Goal: Task Accomplishment & Management: Manage account settings

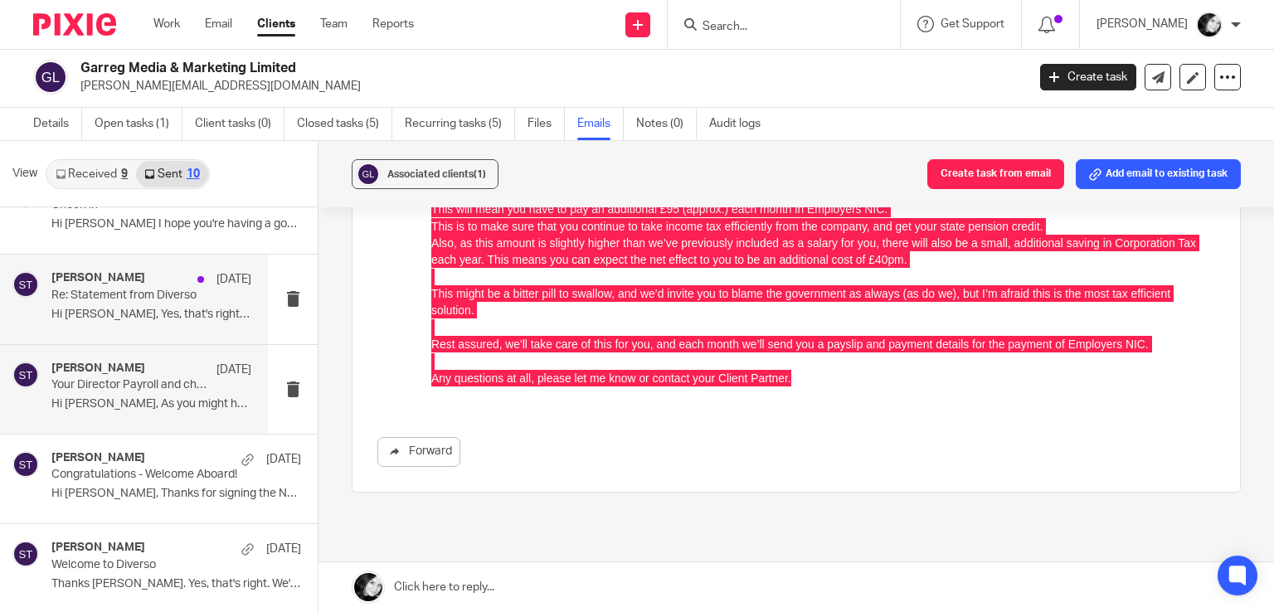
click at [131, 313] on p "Hi Adam, Yes, that's right - this is..." at bounding box center [151, 315] width 200 height 14
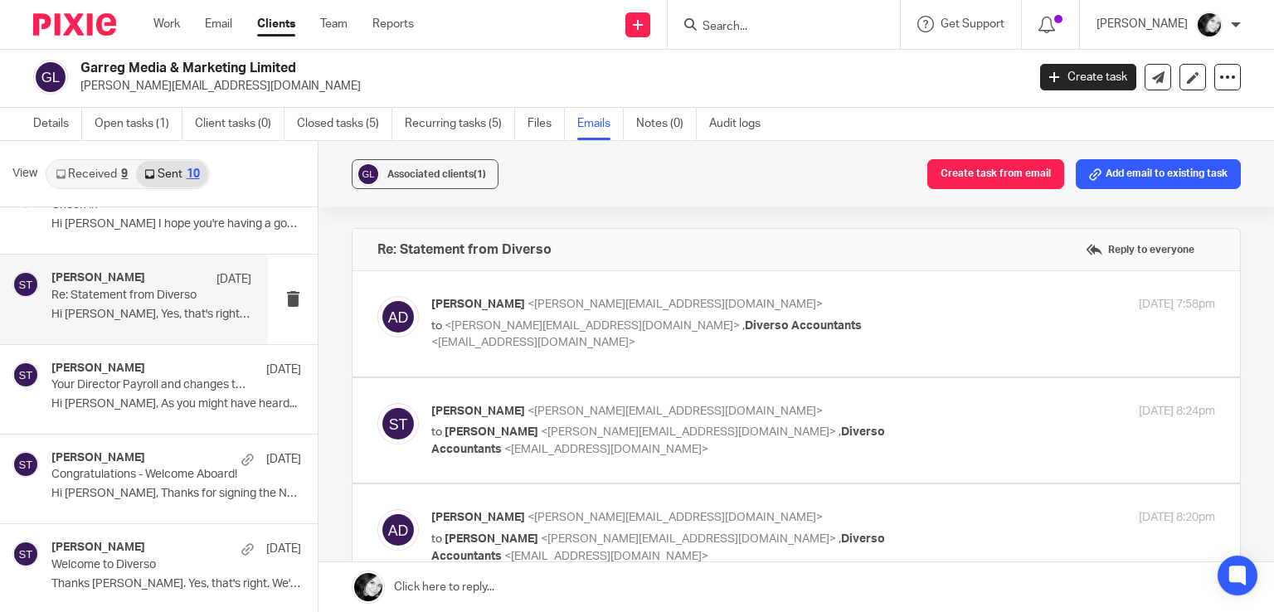
scroll to position [0, 0]
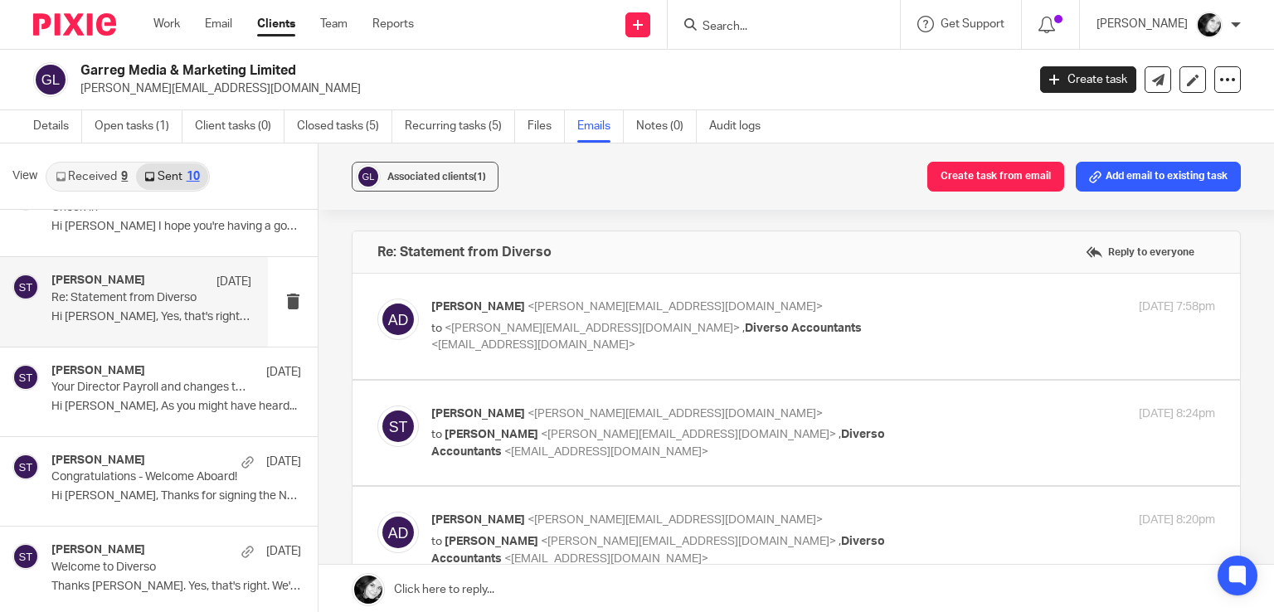
click at [972, 319] on div "Adam Davies <adam@garreg.com> to <sean@wearediverso.com> , Diverso Accountants …" at bounding box center [823, 327] width 784 height 56
checkbox input "true"
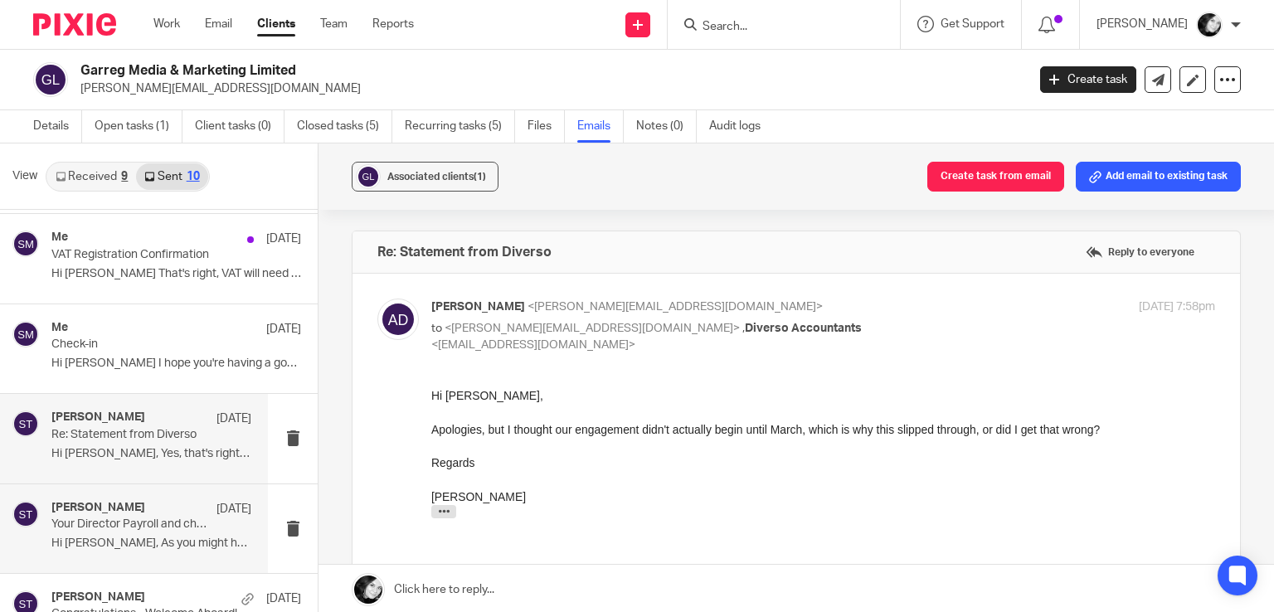
scroll to position [340, 0]
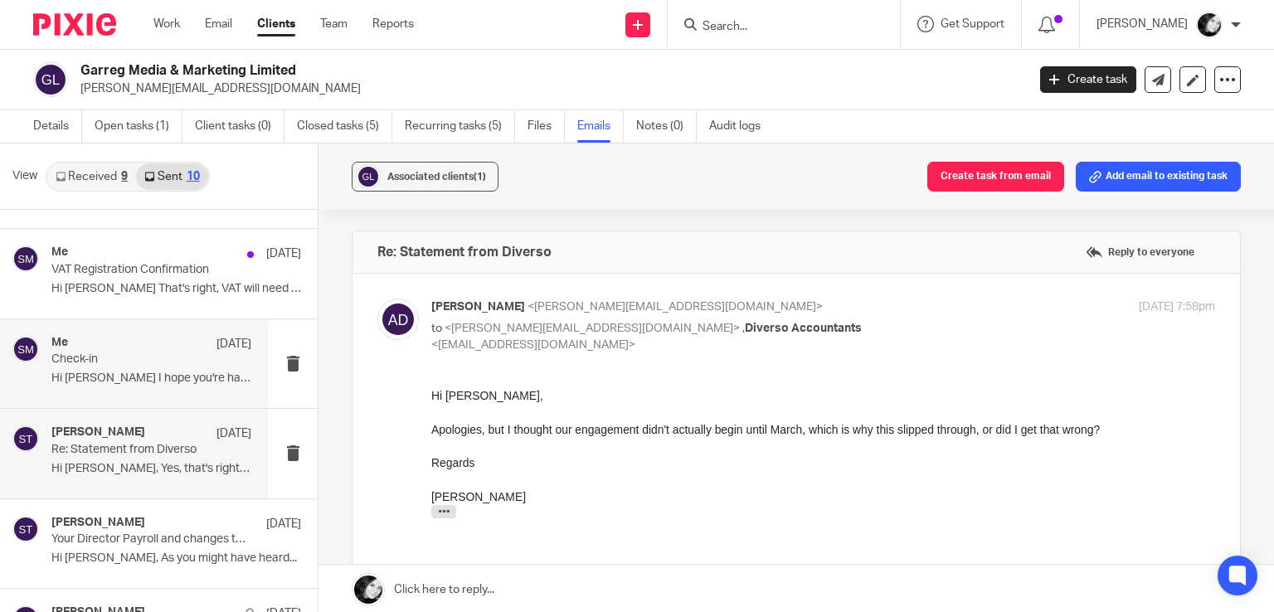
click at [148, 359] on p "Check-in" at bounding box center [131, 359] width 160 height 14
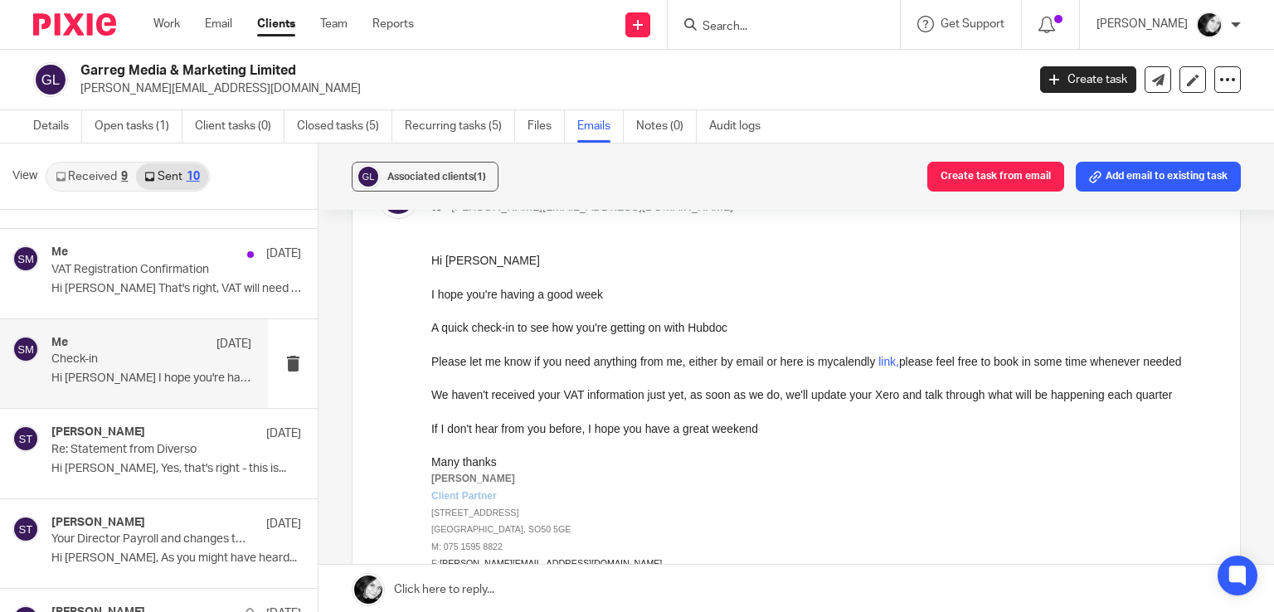
scroll to position [123, 0]
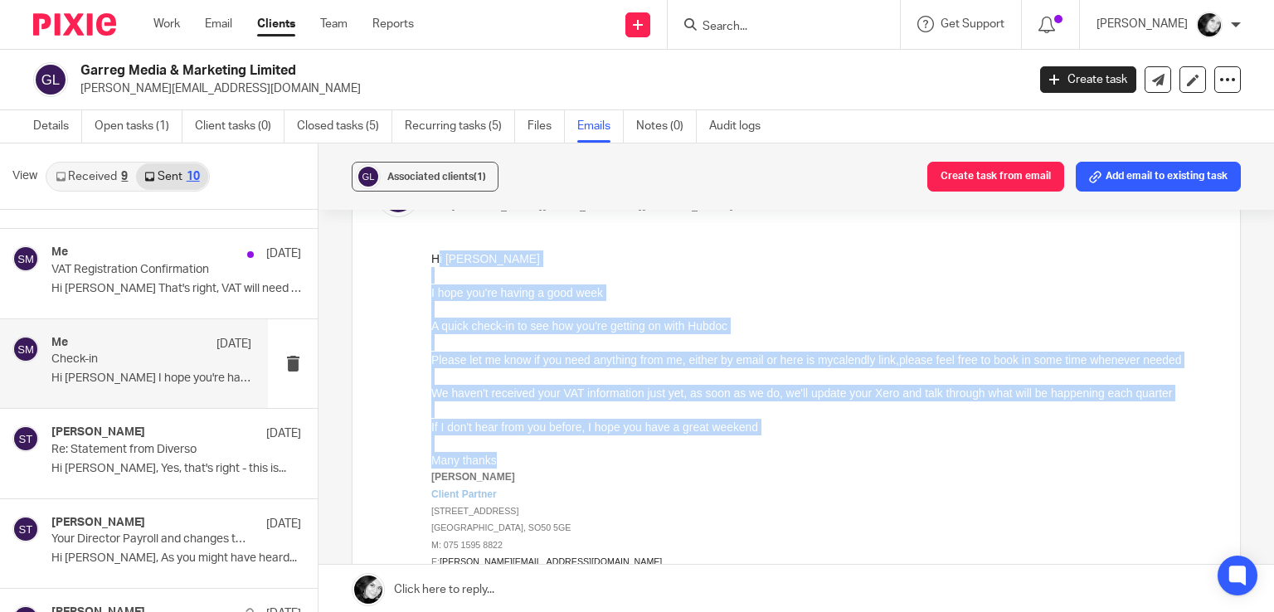
drag, startPoint x: 432, startPoint y: 258, endPoint x: 538, endPoint y: 460, distance: 228.5
click at [538, 460] on div "Hi Adam I hope you're having a good week A quick check-in to see how you're get…" at bounding box center [823, 427] width 784 height 355
copy div "Hi Adam I hope you're having a good week A quick check-in to see how you're get…"
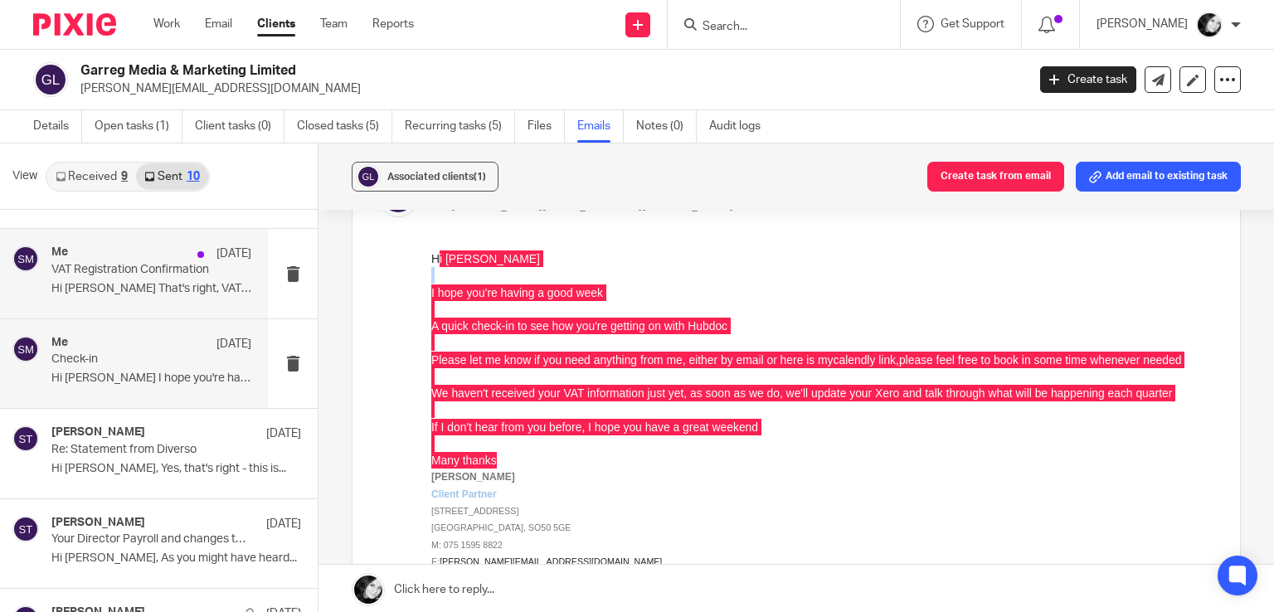
click at [167, 293] on p "Hi Adam That's right, VAT will need to be..." at bounding box center [151, 289] width 200 height 14
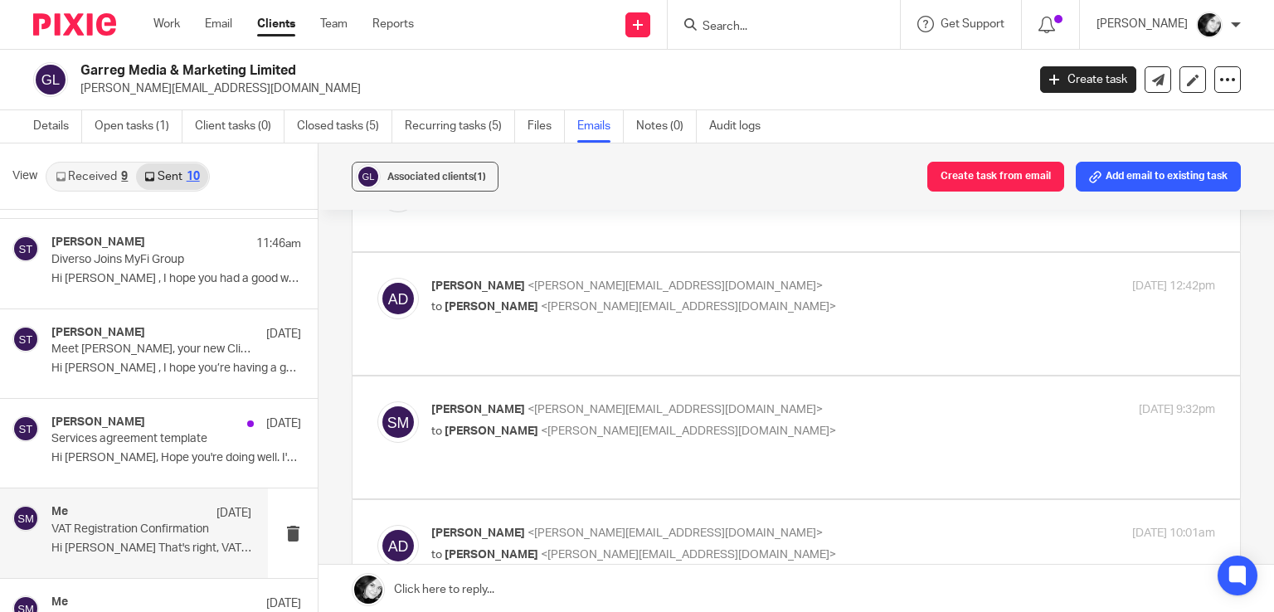
scroll to position [80, 0]
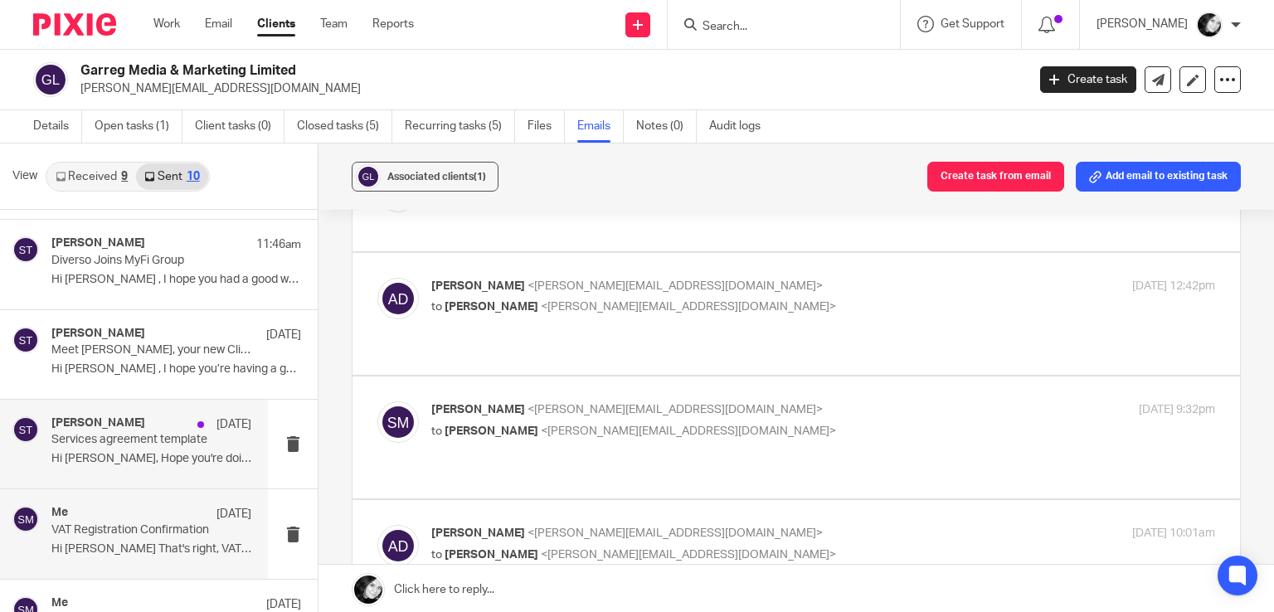
click at [129, 420] on div "Sean Toomer 19 Jun" at bounding box center [151, 424] width 200 height 17
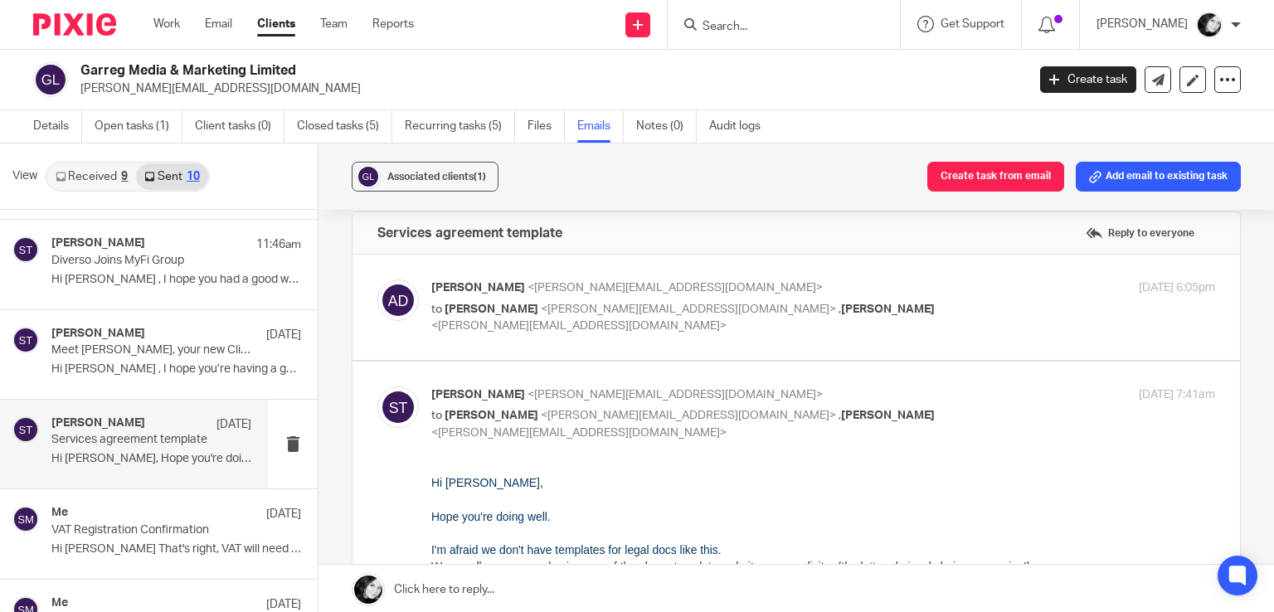
scroll to position [0, 0]
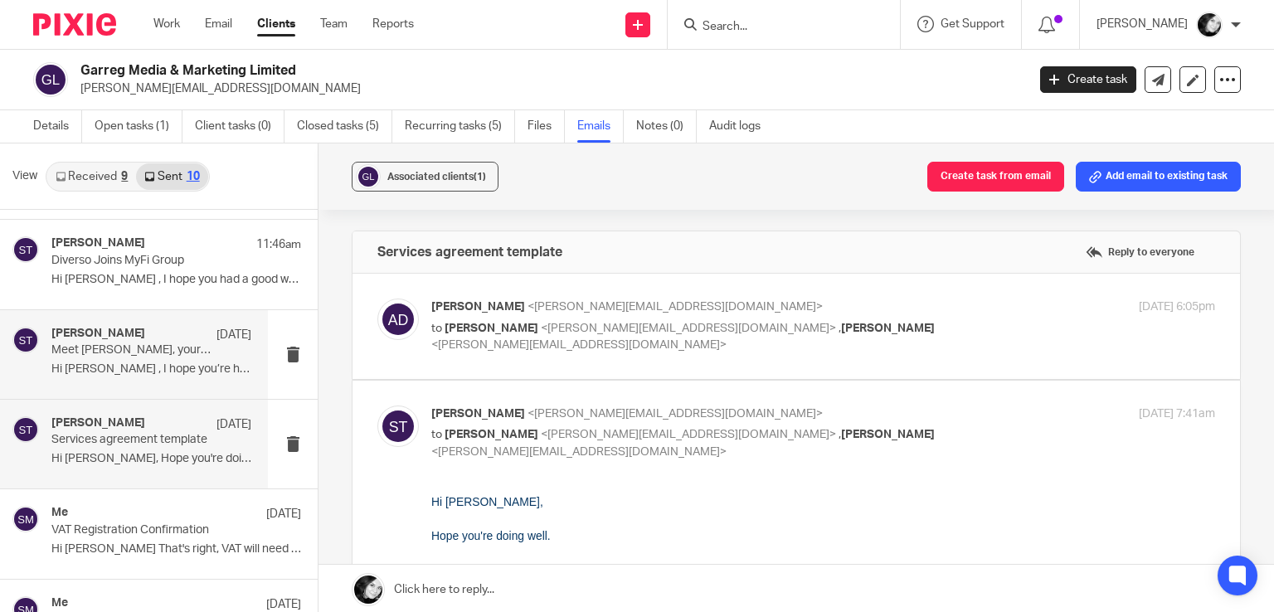
click at [159, 351] on p "Meet Sarah, your new Client Partner" at bounding box center [131, 350] width 160 height 14
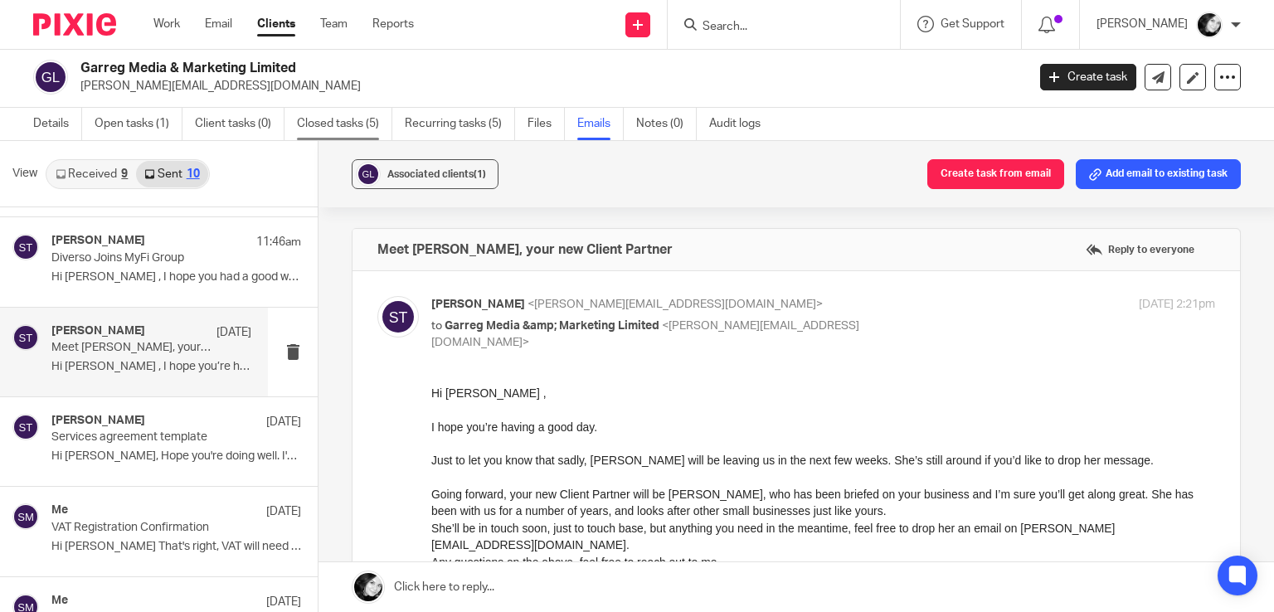
click at [328, 124] on link "Closed tasks (5)" at bounding box center [344, 124] width 95 height 32
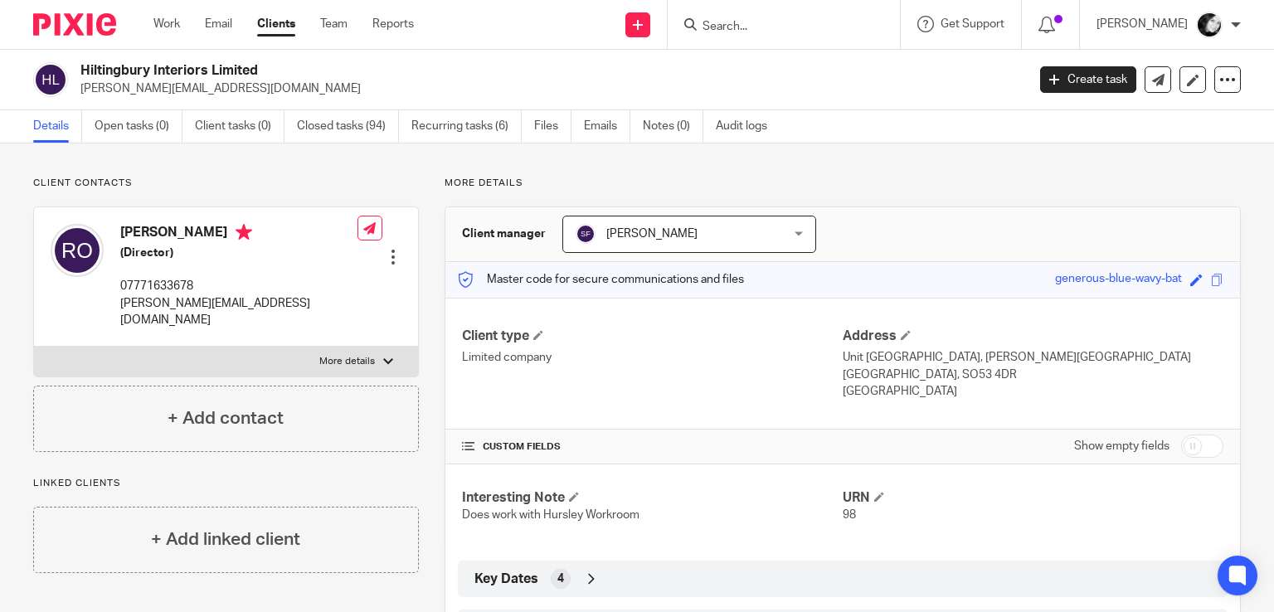
click at [810, 32] on input "Search" at bounding box center [775, 27] width 149 height 15
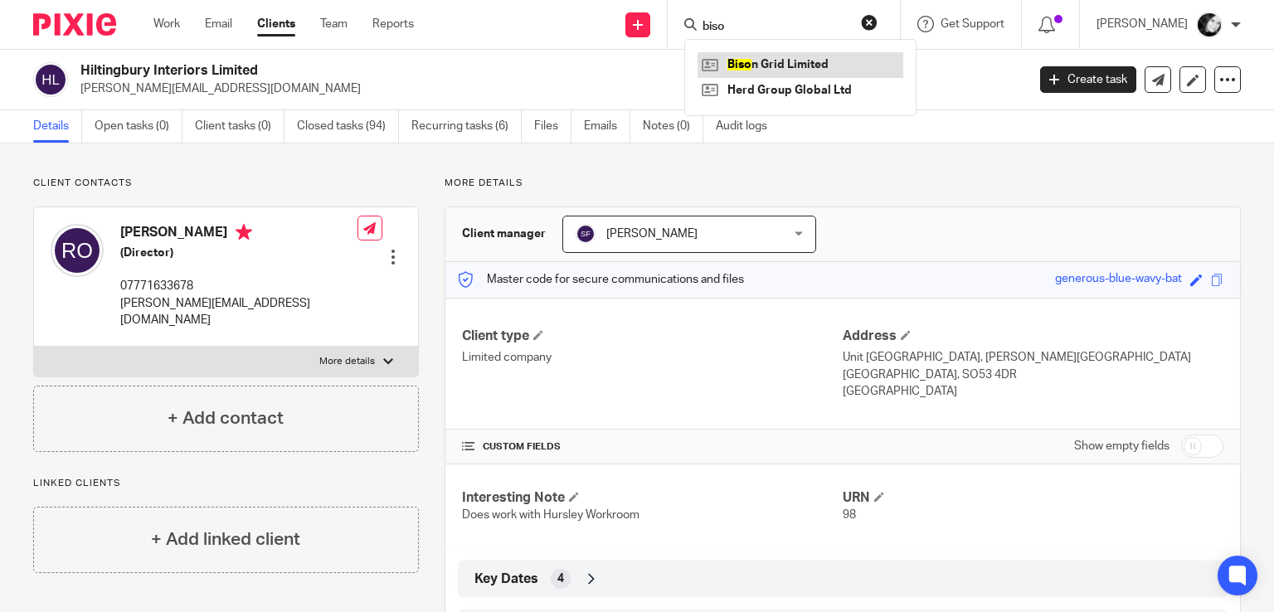
type input "biso"
click at [798, 64] on link at bounding box center [800, 64] width 206 height 25
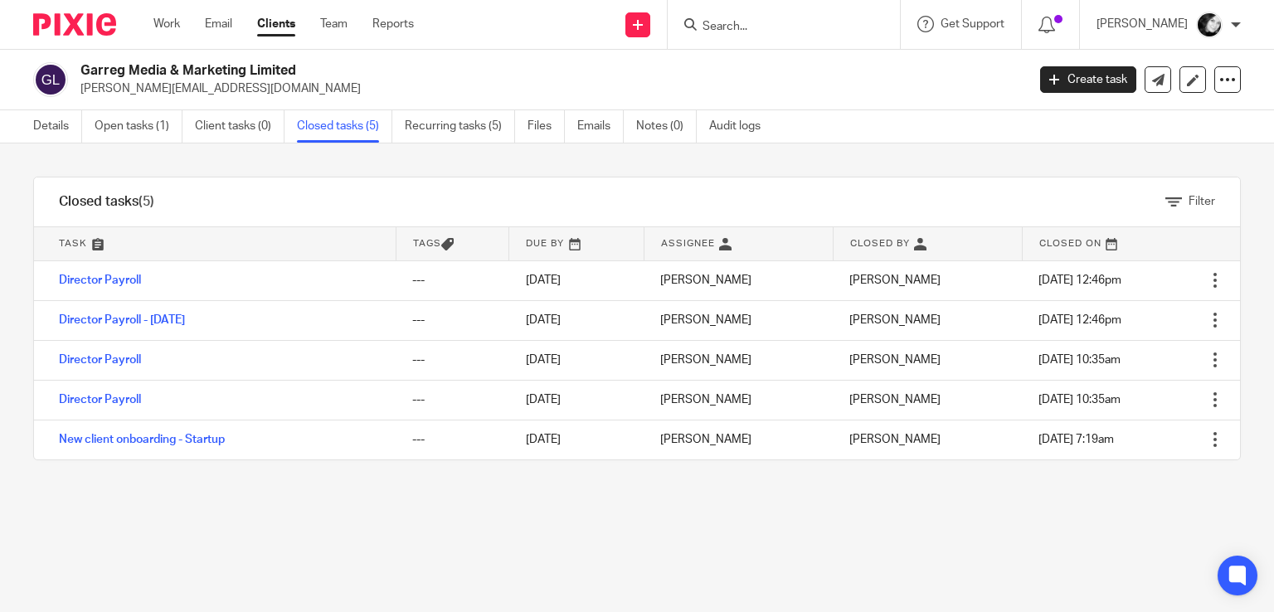
click at [760, 17] on form at bounding box center [789, 24] width 177 height 21
click at [756, 21] on input "Search" at bounding box center [775, 27] width 149 height 15
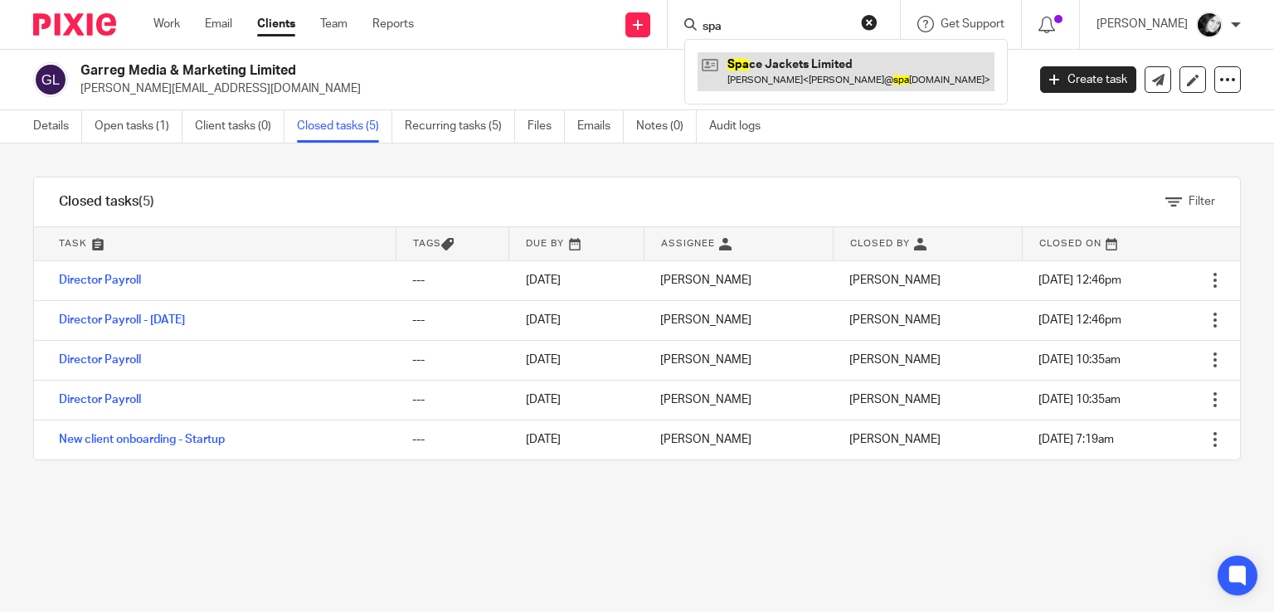
type input "spa"
click at [806, 75] on link at bounding box center [845, 71] width 297 height 38
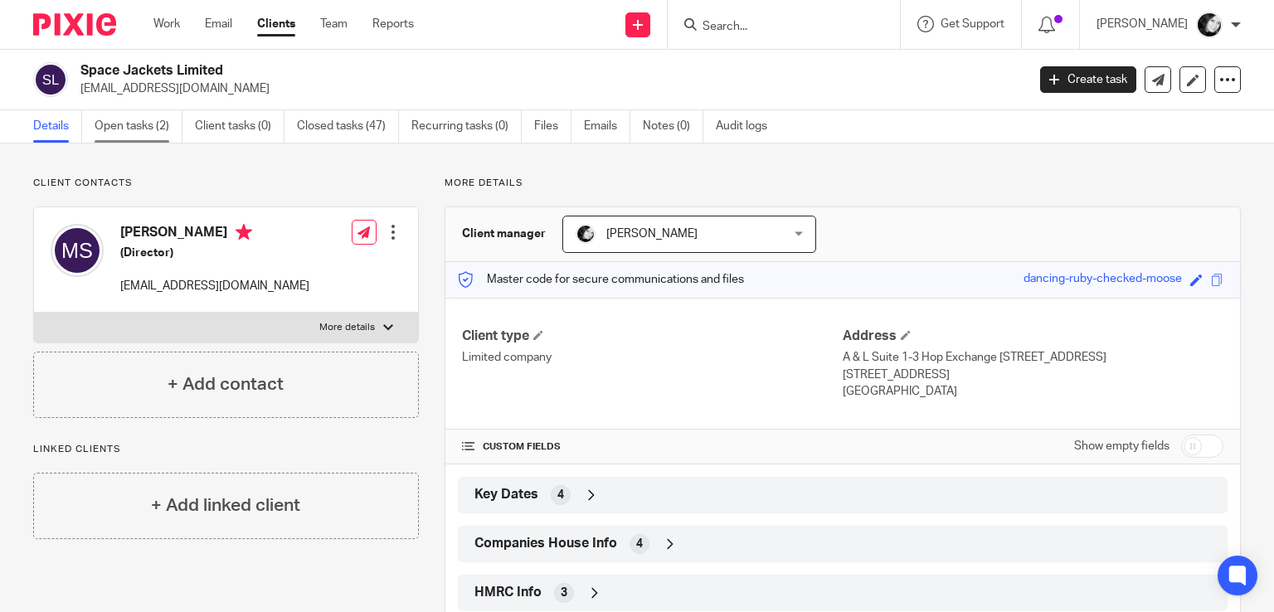
click at [148, 130] on link "Open tasks (2)" at bounding box center [139, 126] width 88 height 32
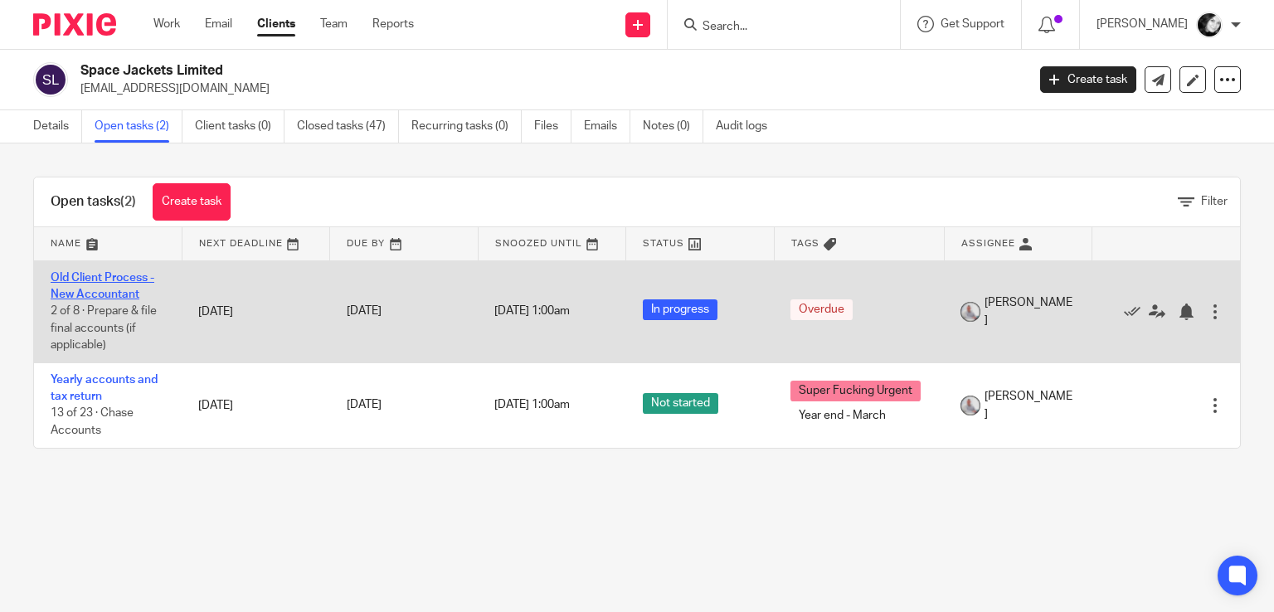
click at [107, 277] on link "Old Client Process - New Accountant" at bounding box center [103, 286] width 104 height 28
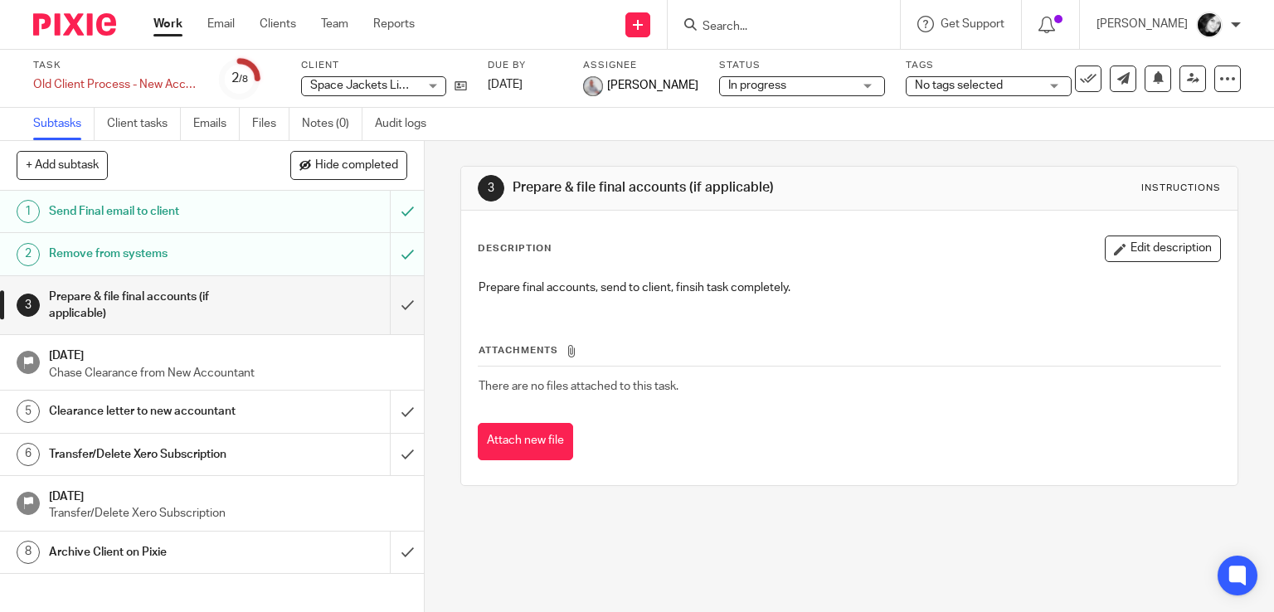
click at [103, 213] on h1 "Send Final email to client" at bounding box center [157, 211] width 216 height 25
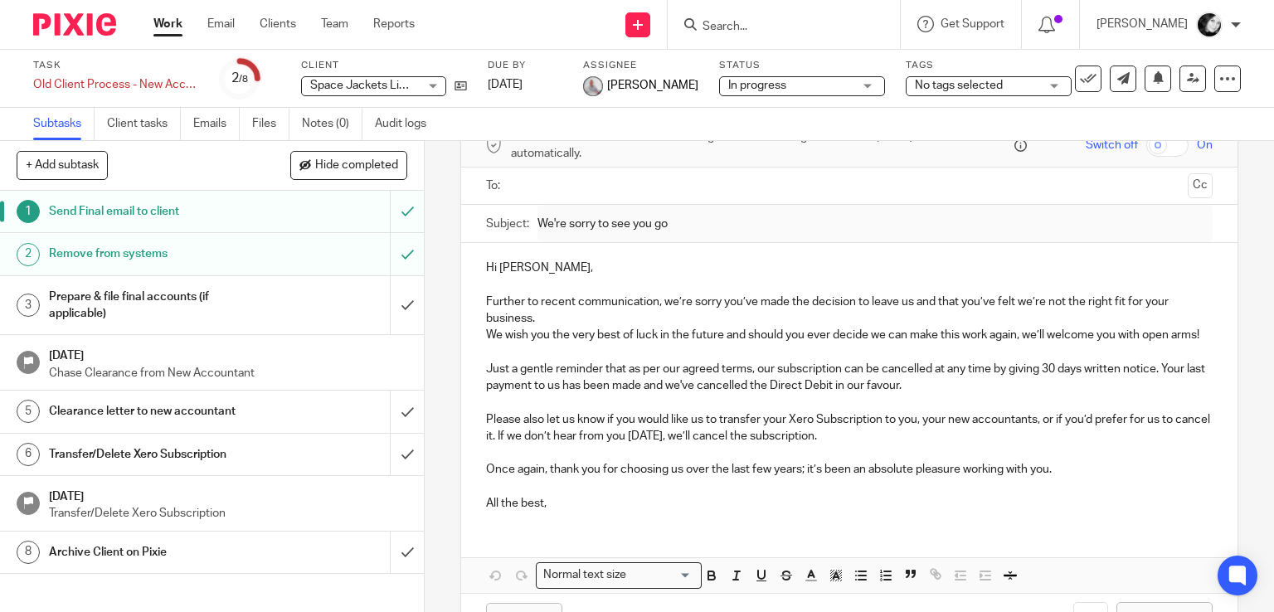
scroll to position [86, 0]
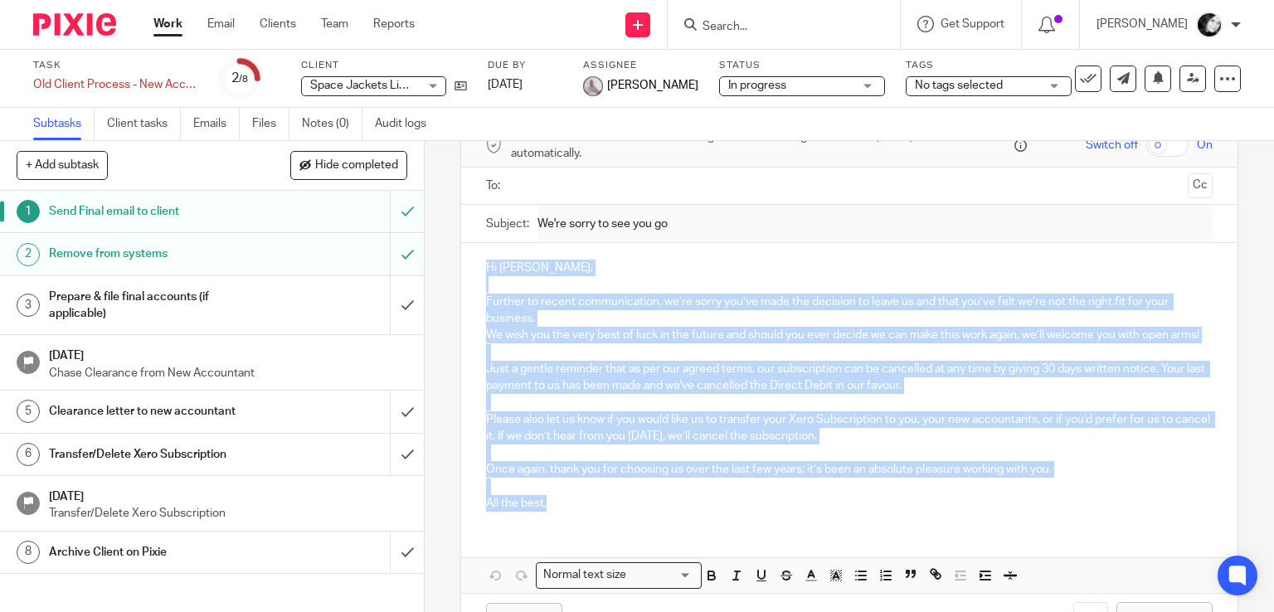
drag, startPoint x: 481, startPoint y: 265, endPoint x: 657, endPoint y: 520, distance: 310.0
click at [657, 520] on div "Hi Monika, Further to recent communication, we’re sorry you’ve made the decisio…" at bounding box center [849, 383] width 777 height 281
copy div "Hi Monika, Further to recent communication, we’re sorry you’ve made the decisio…"
click at [95, 452] on h1 "Transfer/Delete Xero Subscription" at bounding box center [157, 454] width 216 height 25
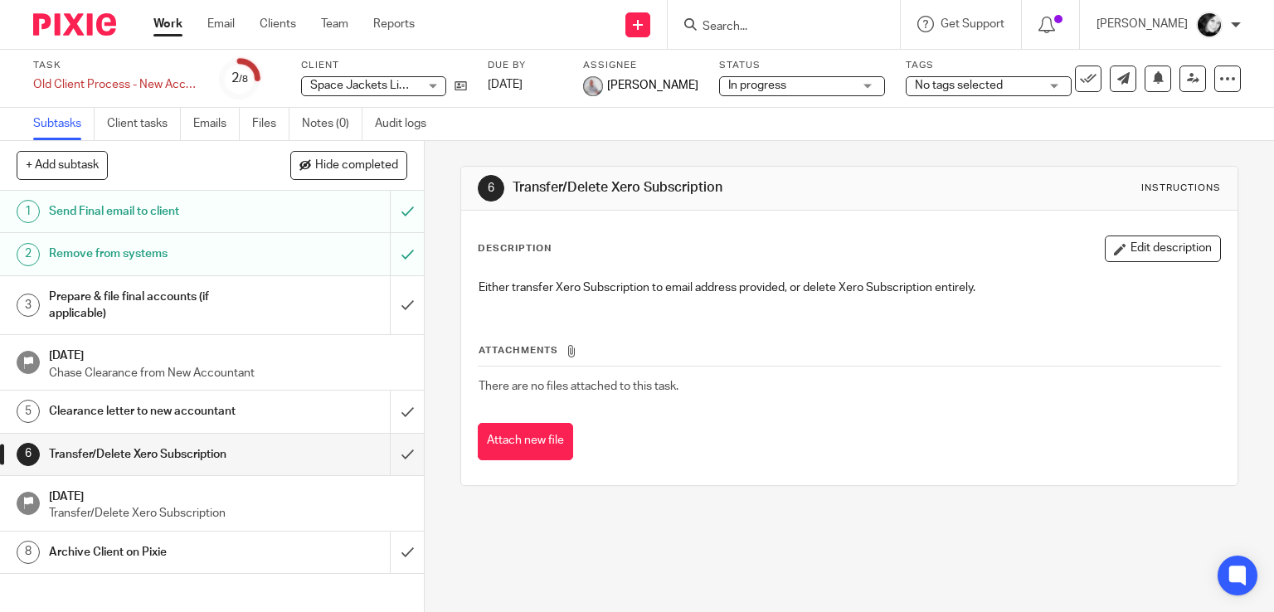
click at [79, 405] on h1 "Clearance letter to new accountant" at bounding box center [157, 411] width 216 height 25
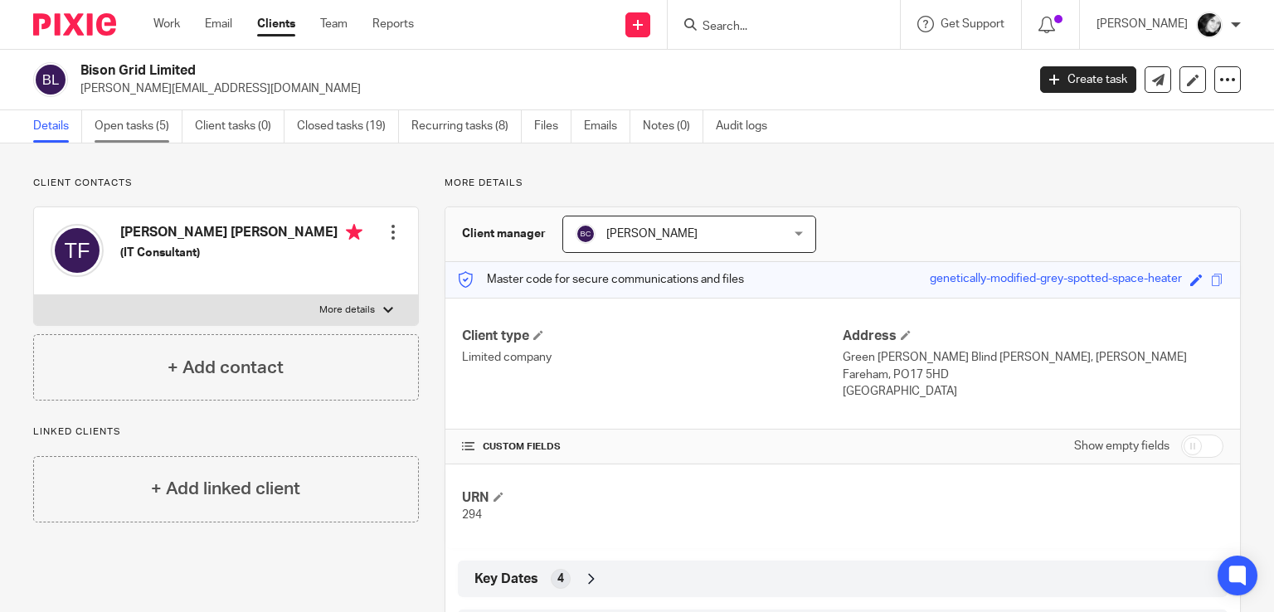
click at [122, 129] on link "Open tasks (5)" at bounding box center [139, 126] width 88 height 32
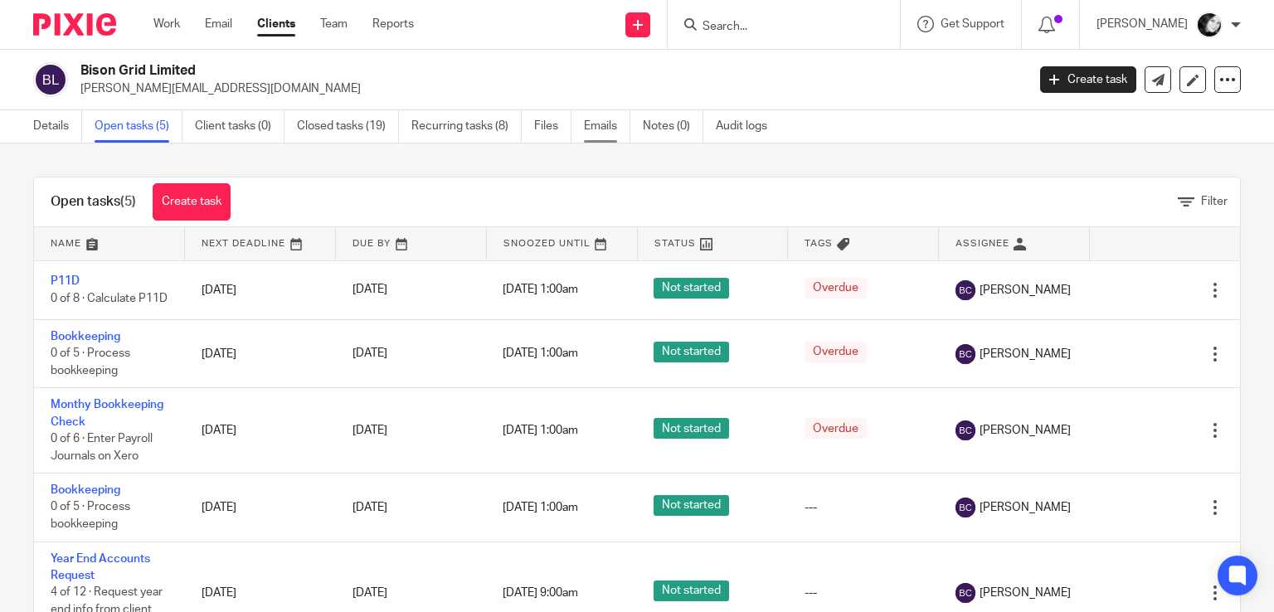
click at [591, 131] on link "Emails" at bounding box center [607, 126] width 46 height 32
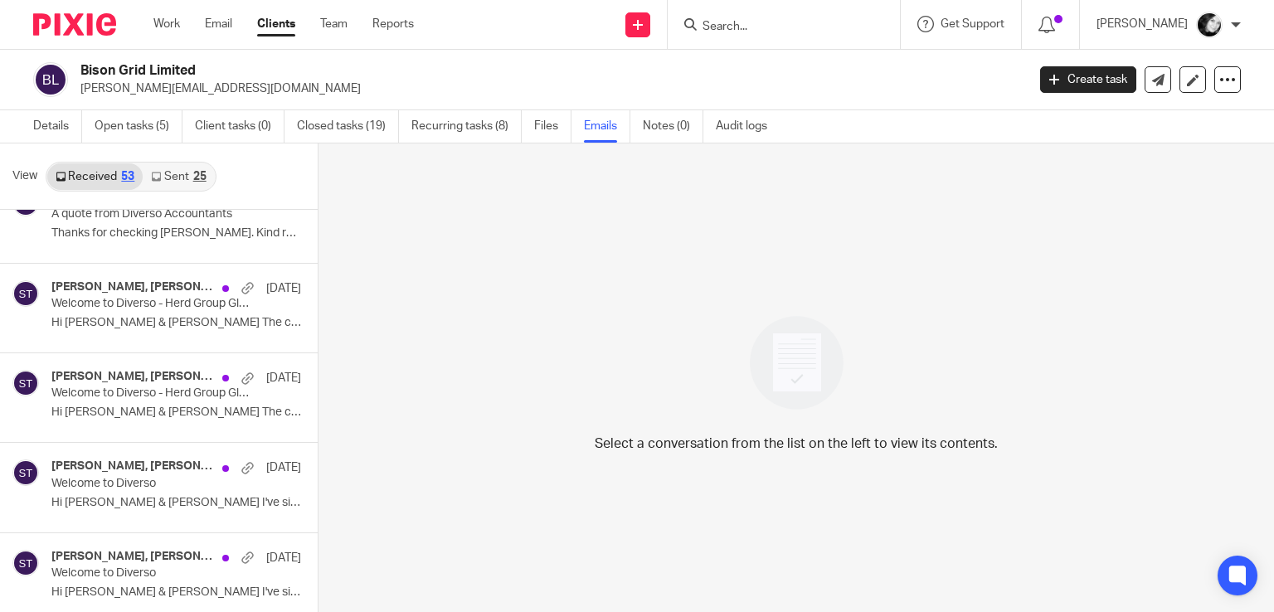
scroll to position [2, 0]
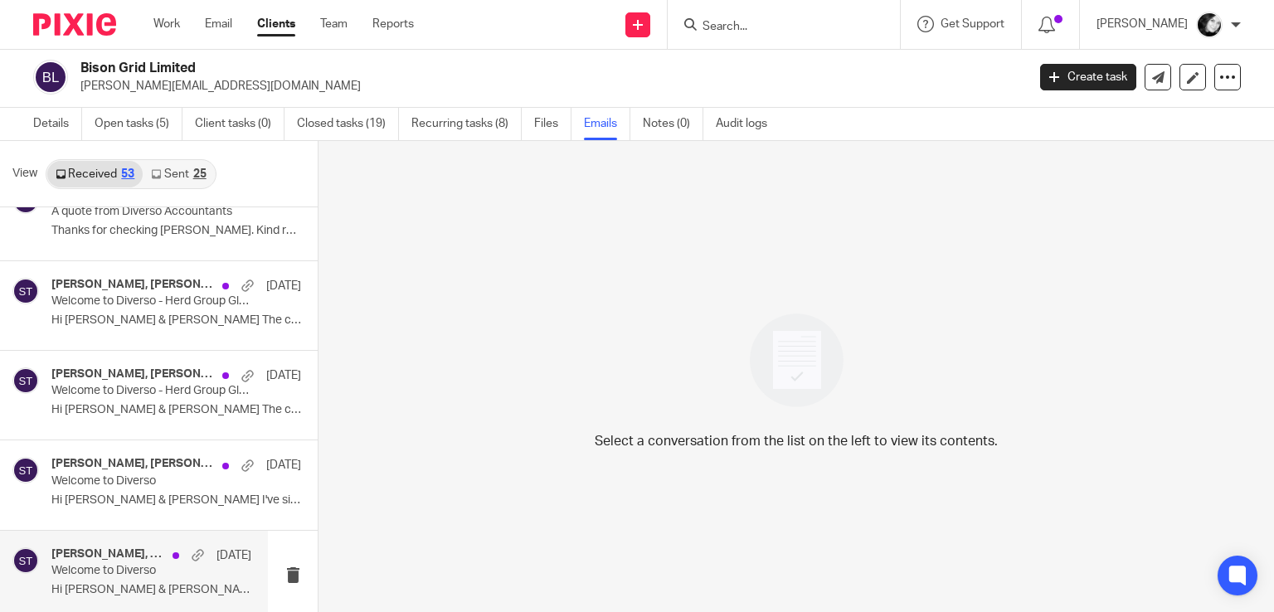
click at [143, 564] on p "Welcome to Diverso" at bounding box center [131, 571] width 160 height 14
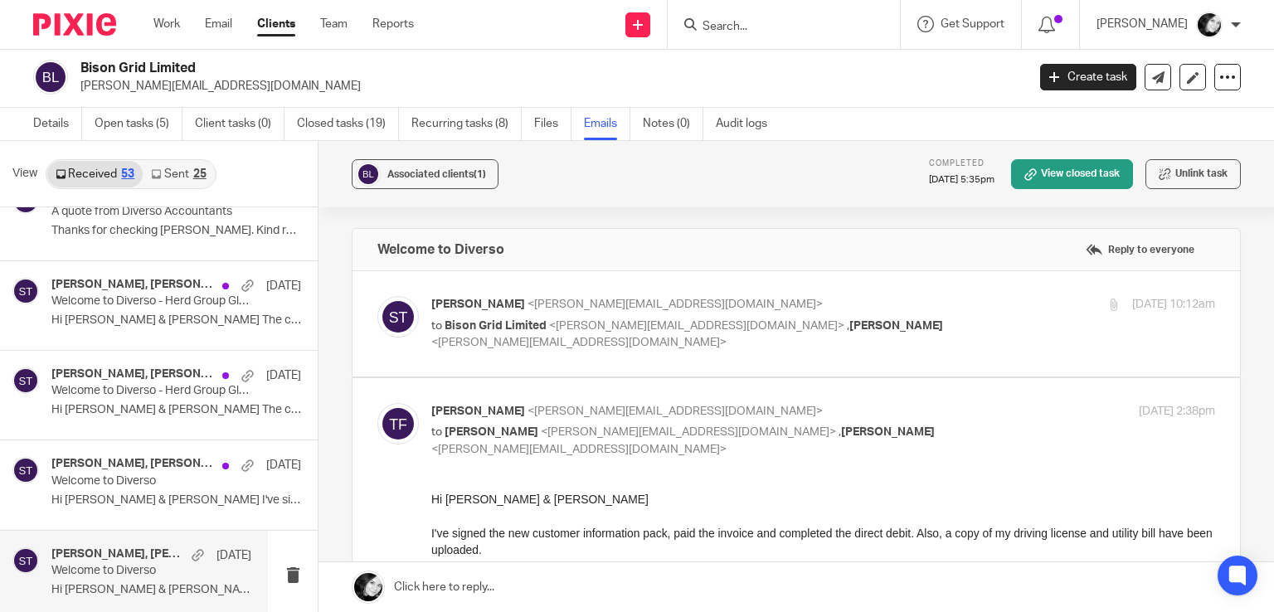
scroll to position [0, 0]
click at [823, 294] on label at bounding box center [795, 323] width 887 height 105
click at [377, 295] on input "checkbox" at bounding box center [376, 295] width 1 height 1
checkbox input "true"
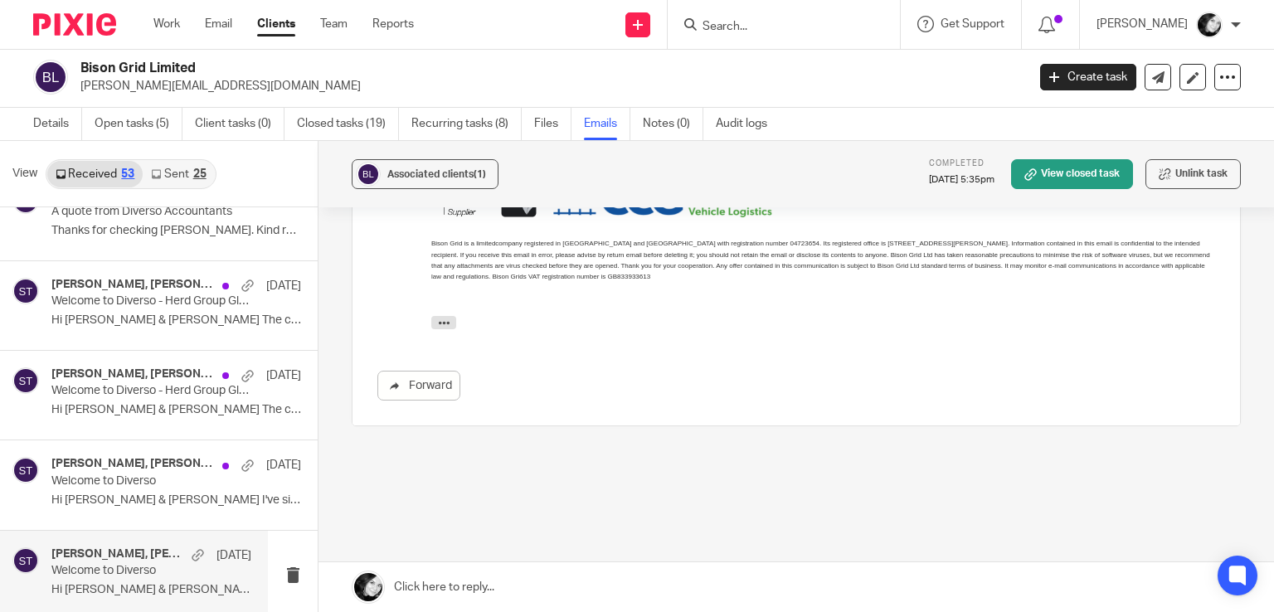
scroll to position [2042, 0]
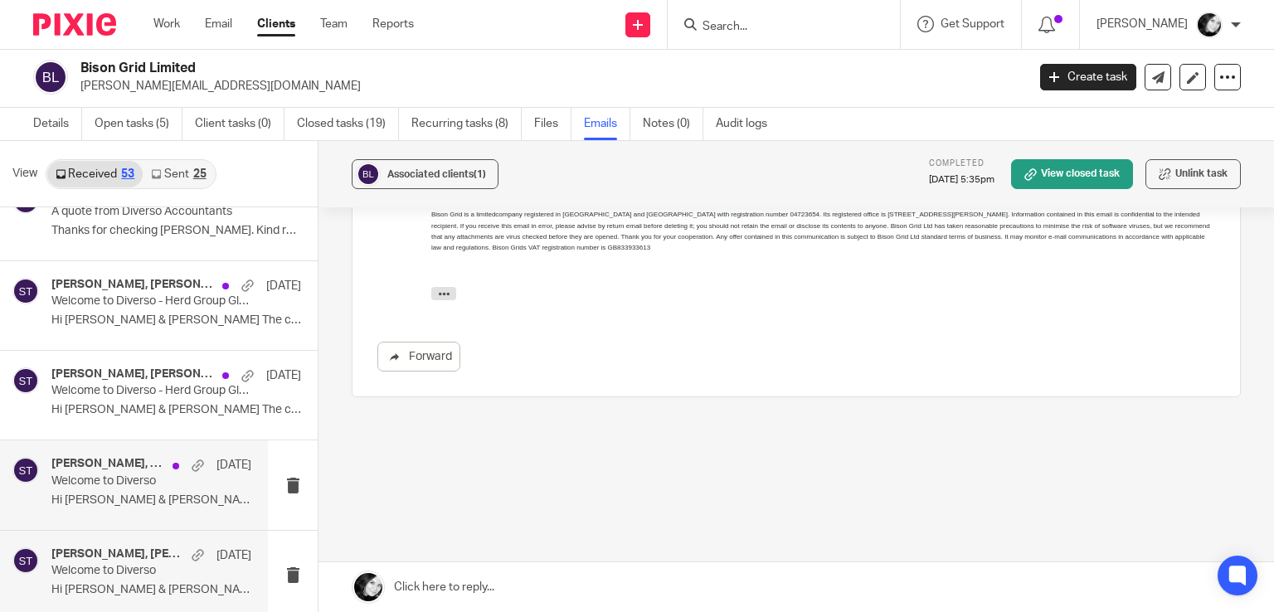
click at [134, 498] on p "Hi Sean & Becky I've signed the new..." at bounding box center [151, 500] width 200 height 14
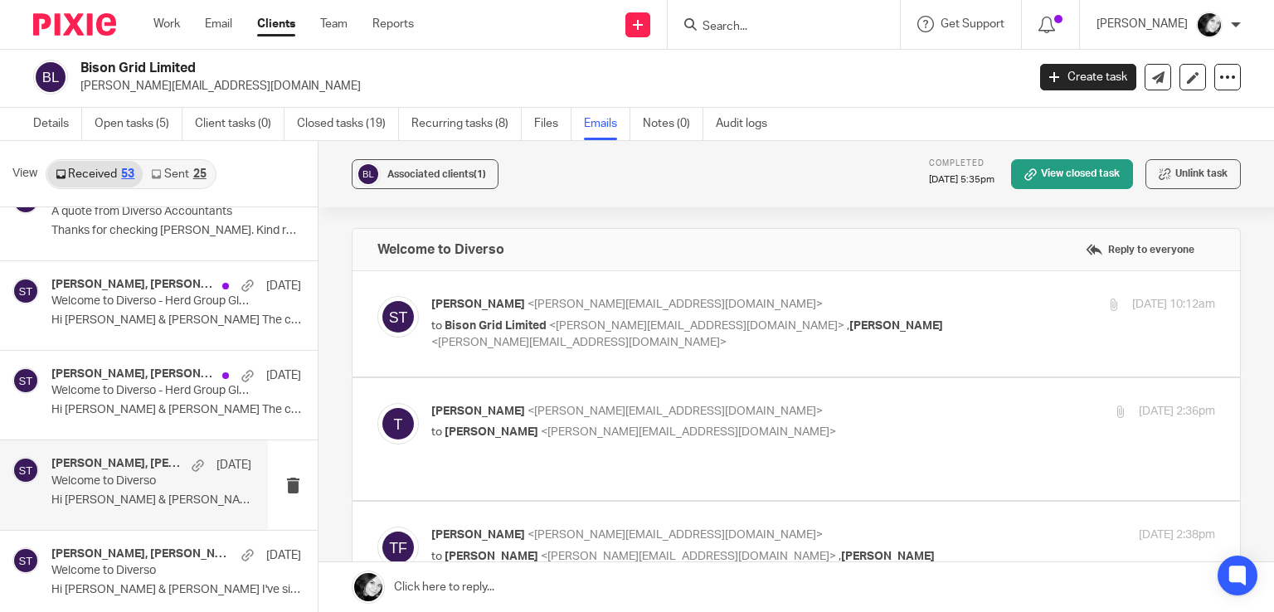
scroll to position [0, 0]
click at [144, 389] on p "Welcome to Diverso - Herd Group Global Limited" at bounding box center [131, 391] width 160 height 14
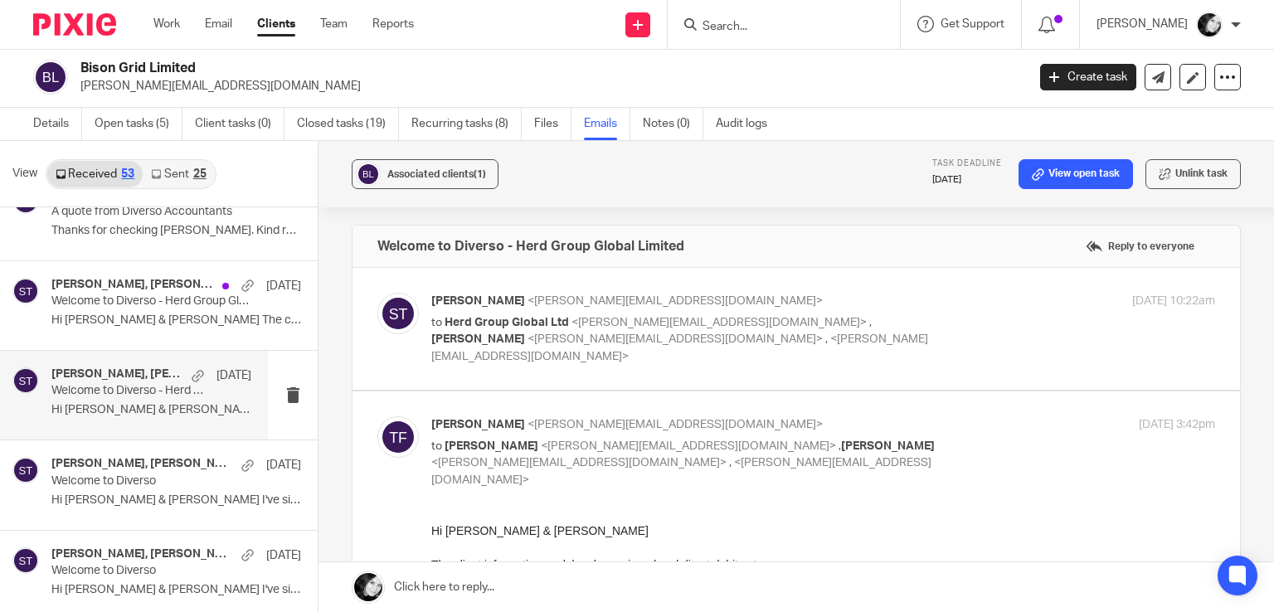
scroll to position [3, 0]
click at [939, 365] on label at bounding box center [795, 329] width 887 height 122
click at [377, 293] on input "checkbox" at bounding box center [376, 292] width 1 height 1
checkbox input "true"
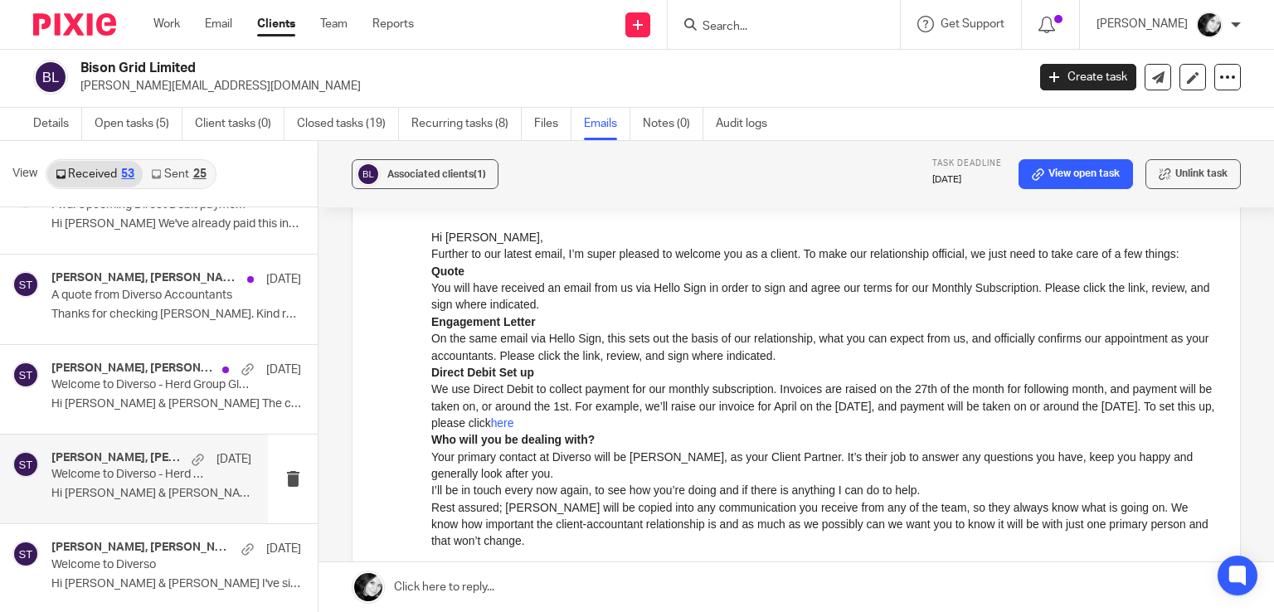
scroll to position [4249, 0]
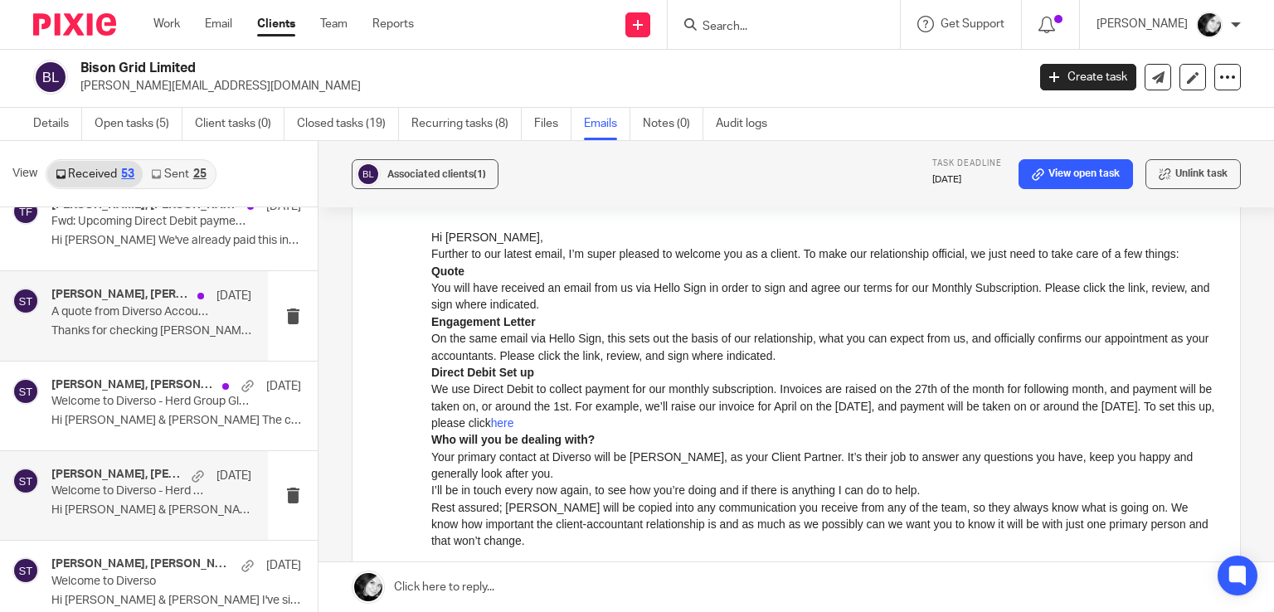
click at [134, 313] on div "Tim Fairchild, Sean Toomer, Emma Steele 8 May A quote from Diverso Accountants …" at bounding box center [151, 316] width 200 height 56
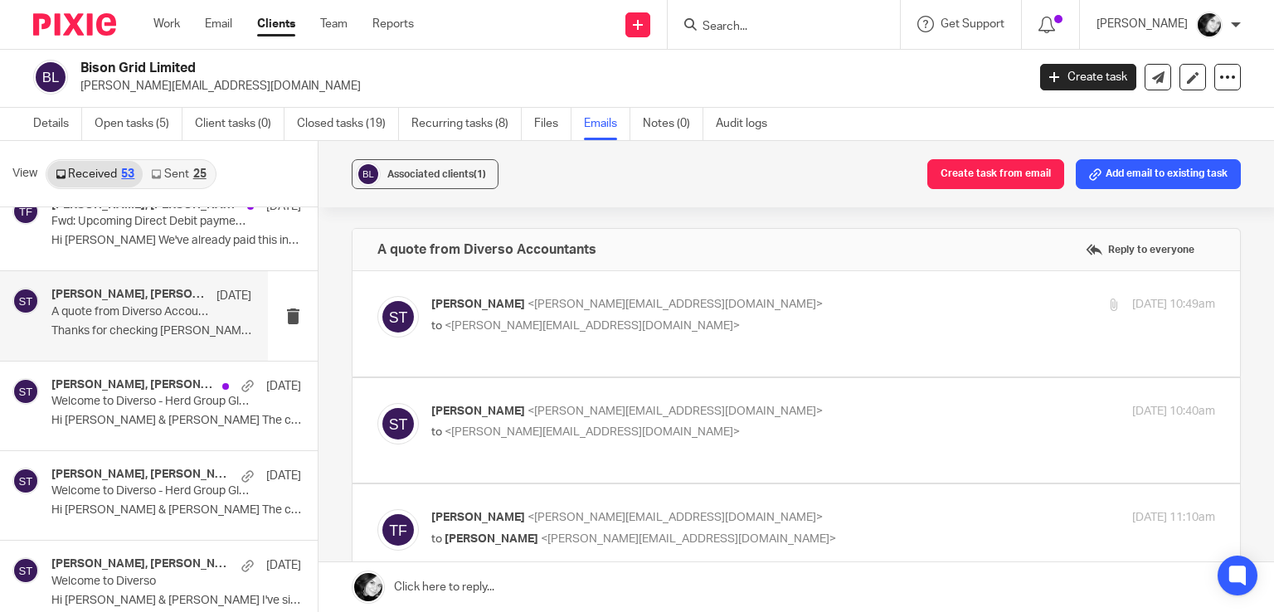
scroll to position [0, 0]
click at [745, 336] on div "Sean Toomer <sean@wearediverso.com> to <tim@bisongrid.com> 24 Apr 2025 10:49am" at bounding box center [823, 316] width 784 height 41
checkbox input "true"
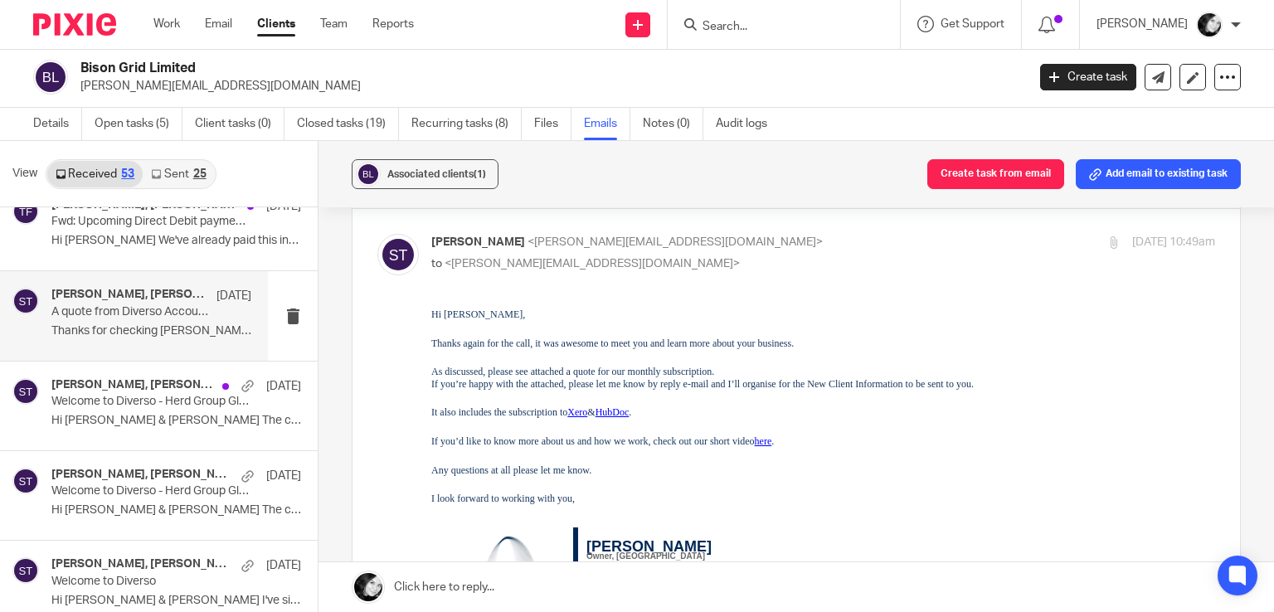
scroll to position [73, 0]
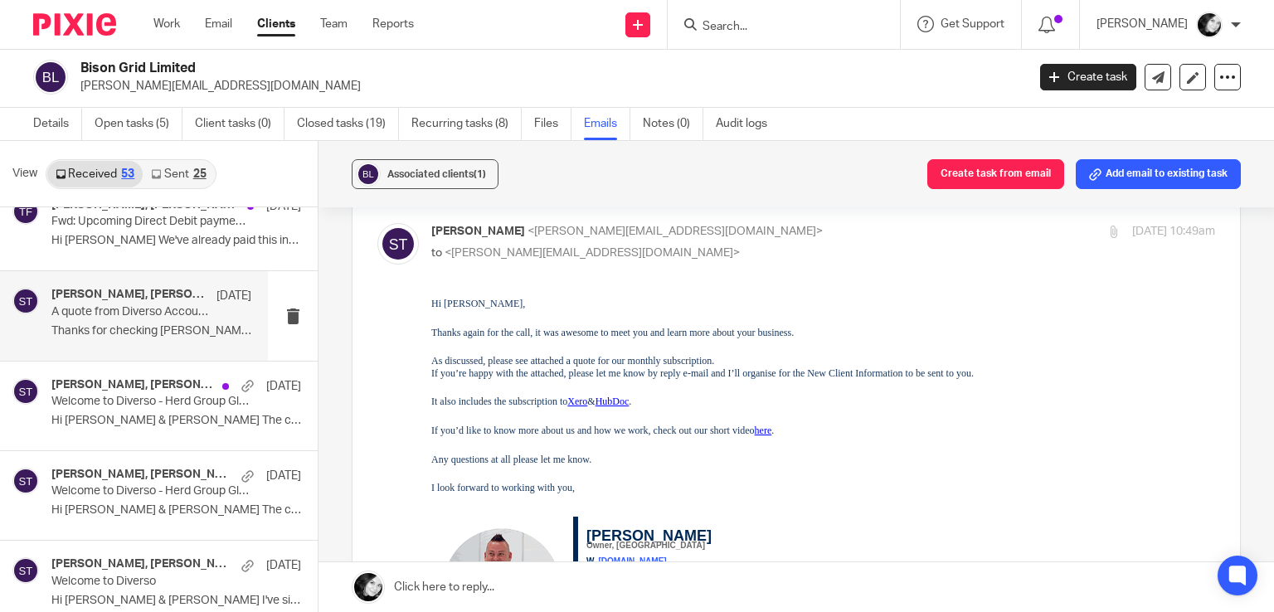
drag, startPoint x: 857, startPoint y: 599, endPoint x: 551, endPoint y: 419, distance: 355.7
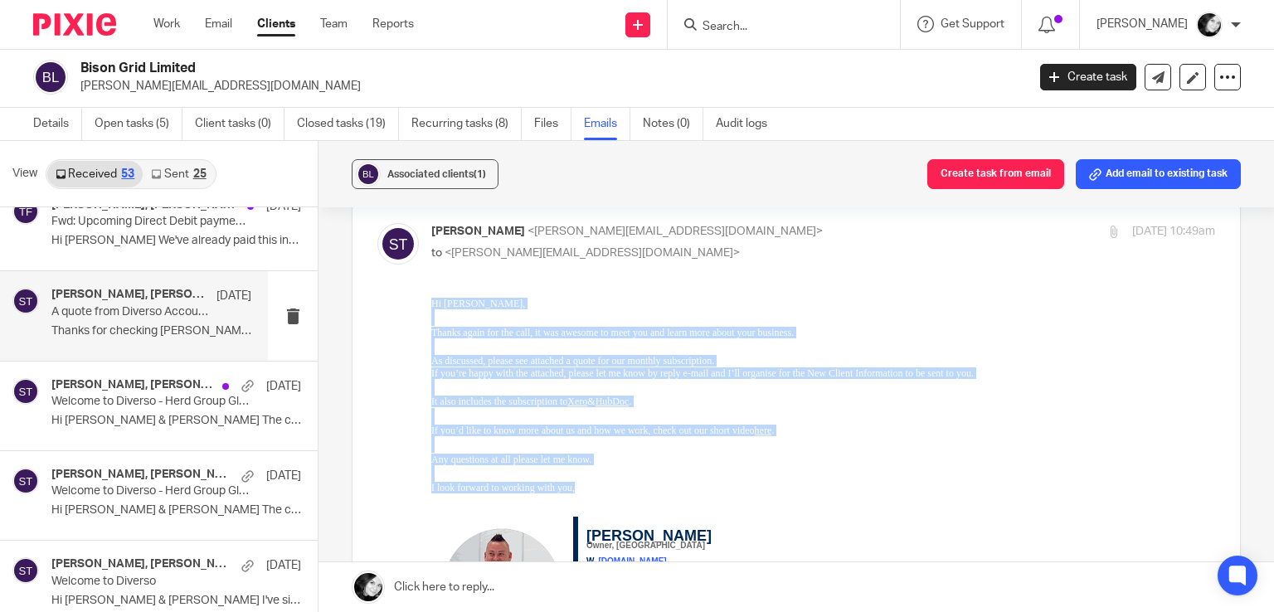
drag, startPoint x: 432, startPoint y: 302, endPoint x: 594, endPoint y: 483, distance: 243.1
click at [594, 483] on div "Hi Tim , Thanks again for the call, it was awesome to meet you and learn more a…" at bounding box center [823, 396] width 784 height 197
copy div "Hi Tim , Thanks again for the call, it was awesome to meet you and learn more a…"
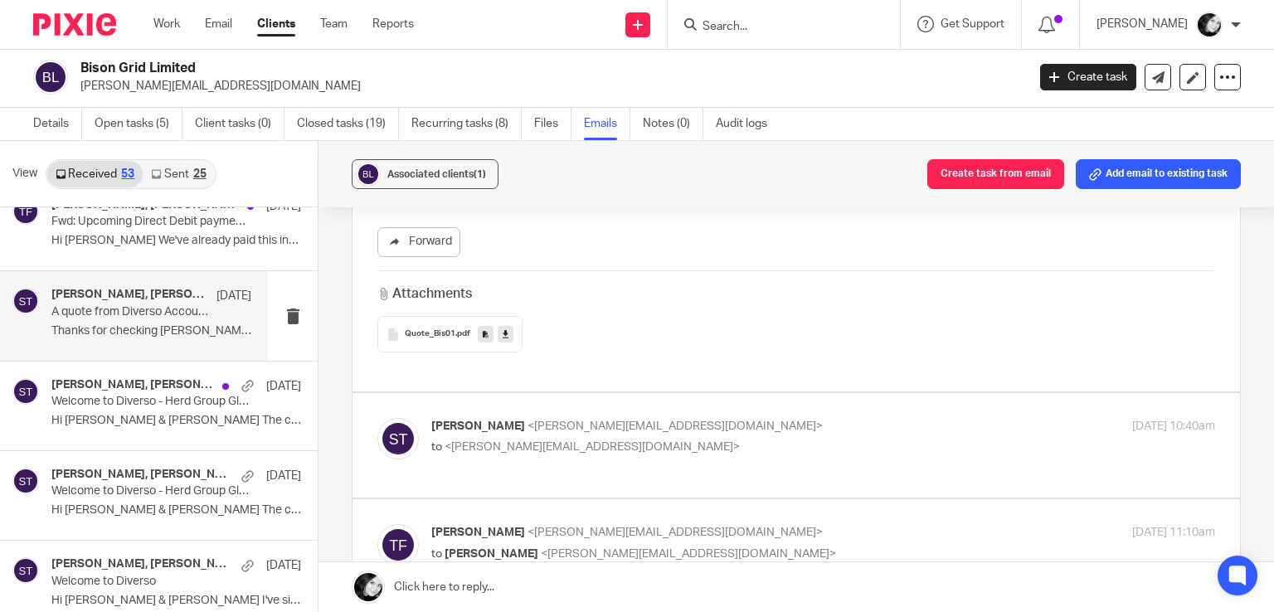
scroll to position [570, 0]
click at [853, 439] on p "to <tim@bisongrid.com>" at bounding box center [692, 447] width 522 height 17
checkbox input "true"
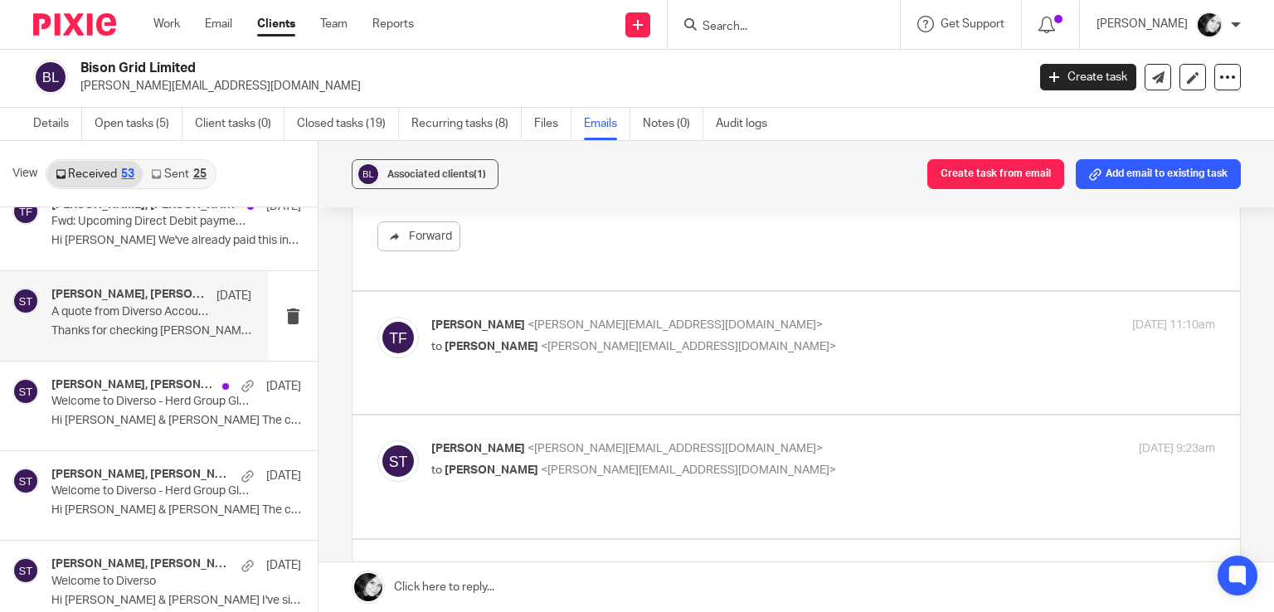
scroll to position [1217, 0]
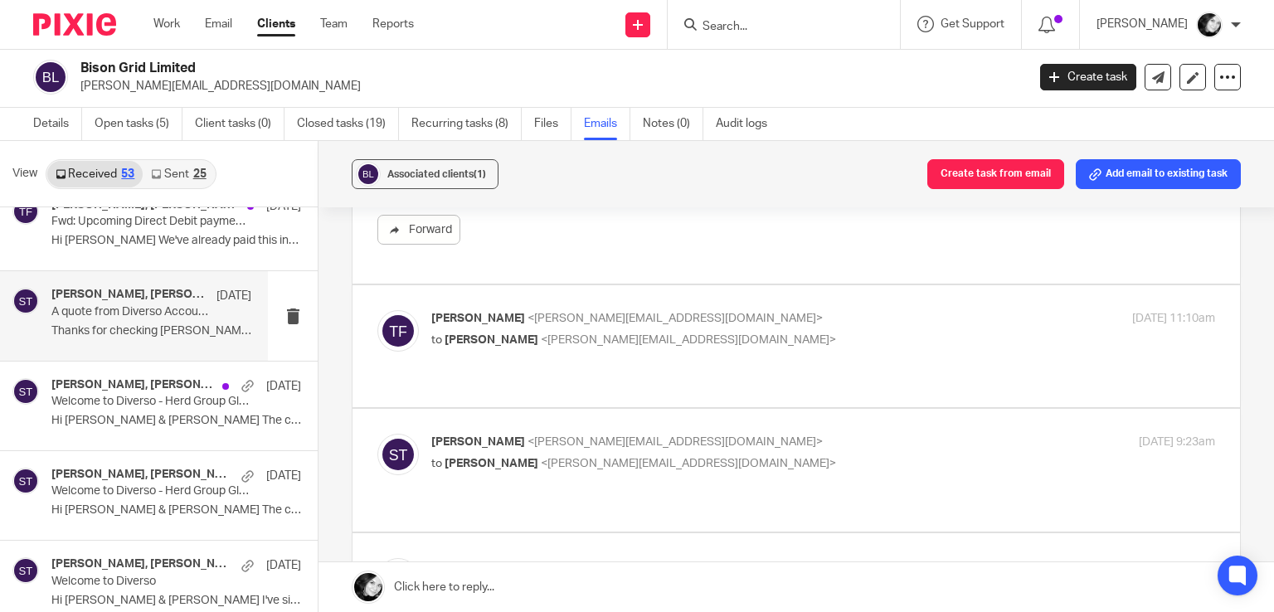
click at [900, 339] on div "Tim Fairchild <tim@bisongrid.com> to Sean Toomer <sean@wearediverso.com> 2 May …" at bounding box center [795, 346] width 837 height 72
click at [852, 332] on p "to Sean Toomer <sean@wearediverso.com>" at bounding box center [692, 340] width 522 height 17
checkbox input "true"
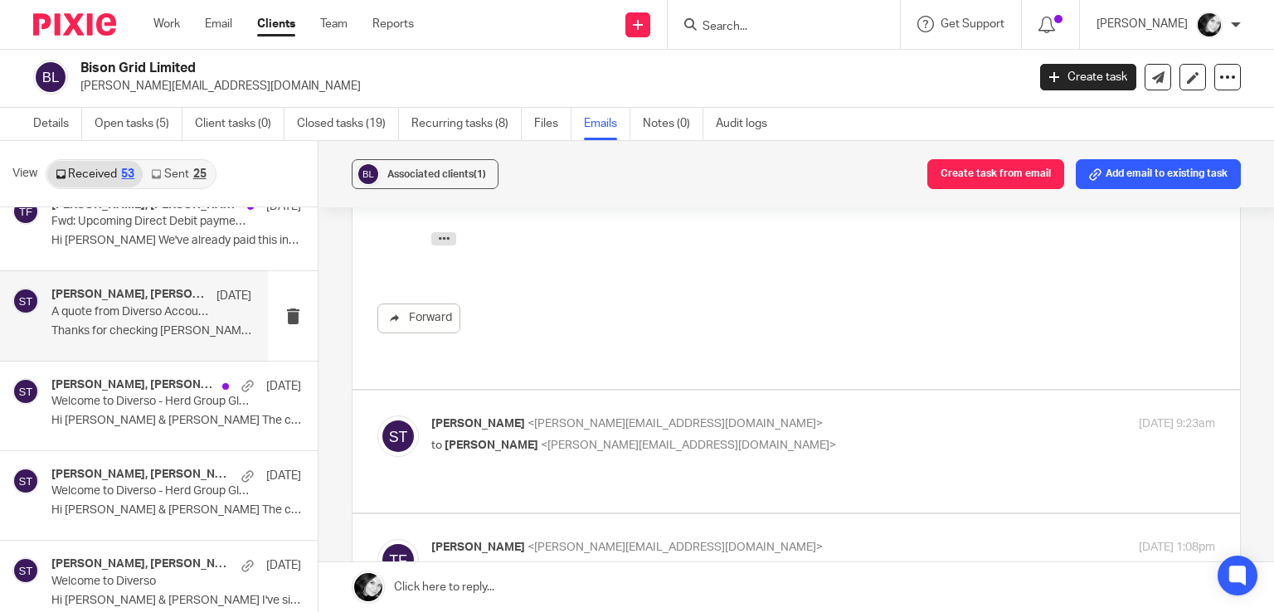
scroll to position [2003, 0]
click at [894, 439] on label at bounding box center [795, 451] width 887 height 122
click at [377, 415] on input "checkbox" at bounding box center [376, 414] width 1 height 1
checkbox input "true"
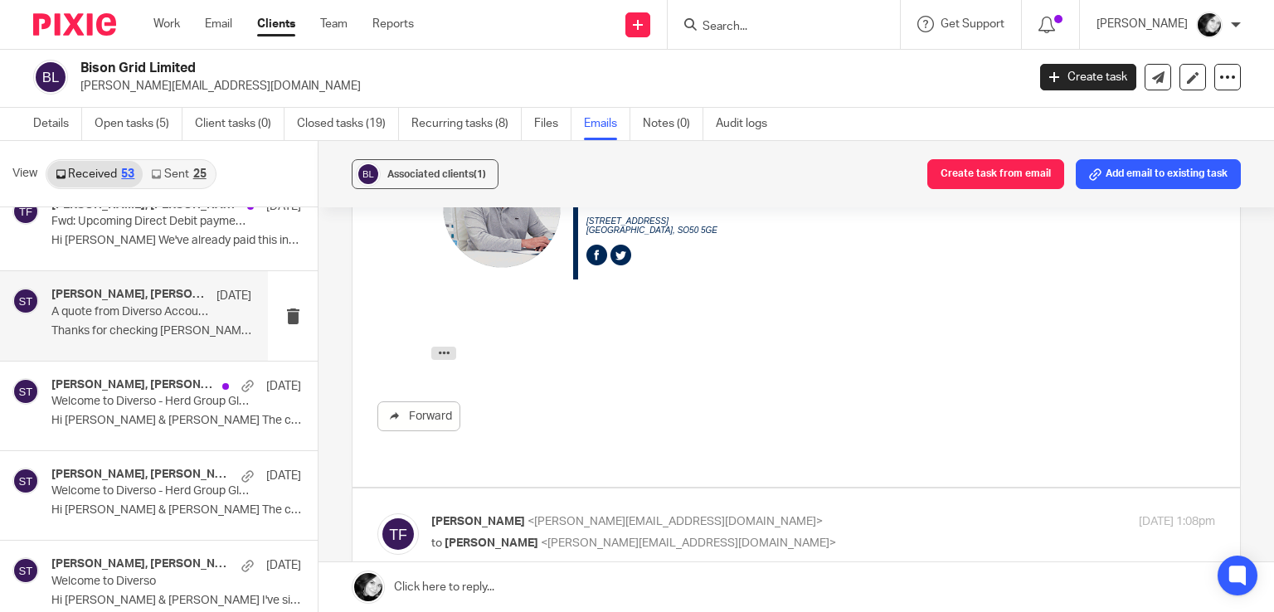
scroll to position [2484, 0]
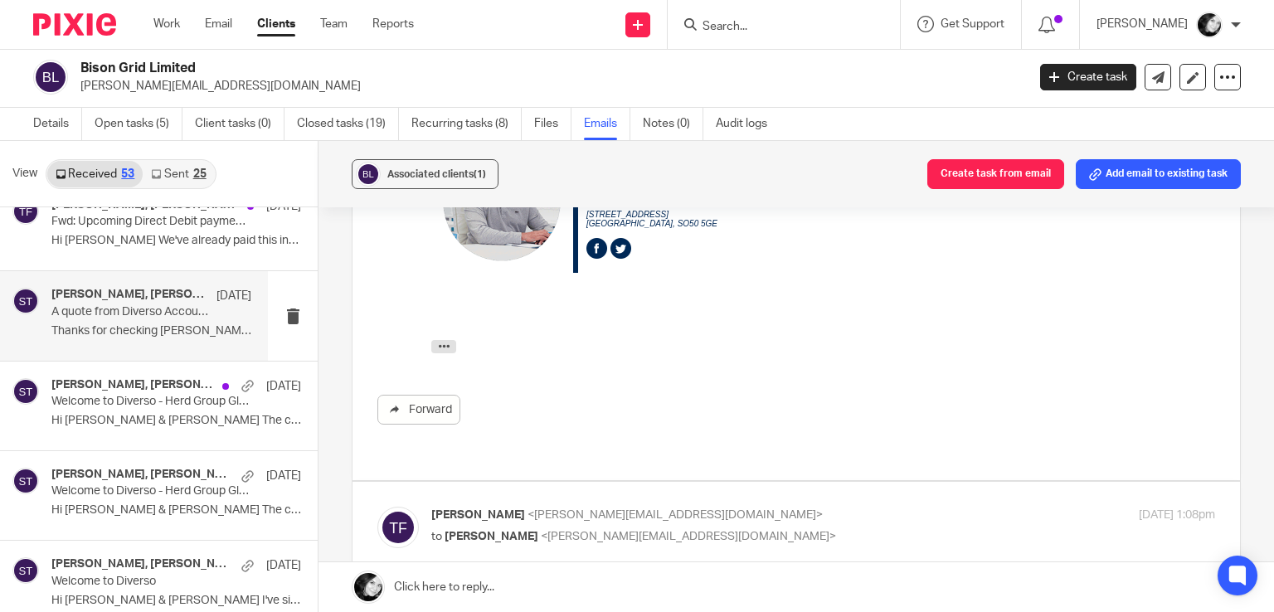
click at [1041, 507] on div "Tim Fairchild <tim@bisongrid.com> to Sean Toomer <sean@wearediverso.com> 6 May …" at bounding box center [823, 527] width 784 height 41
checkbox input "true"
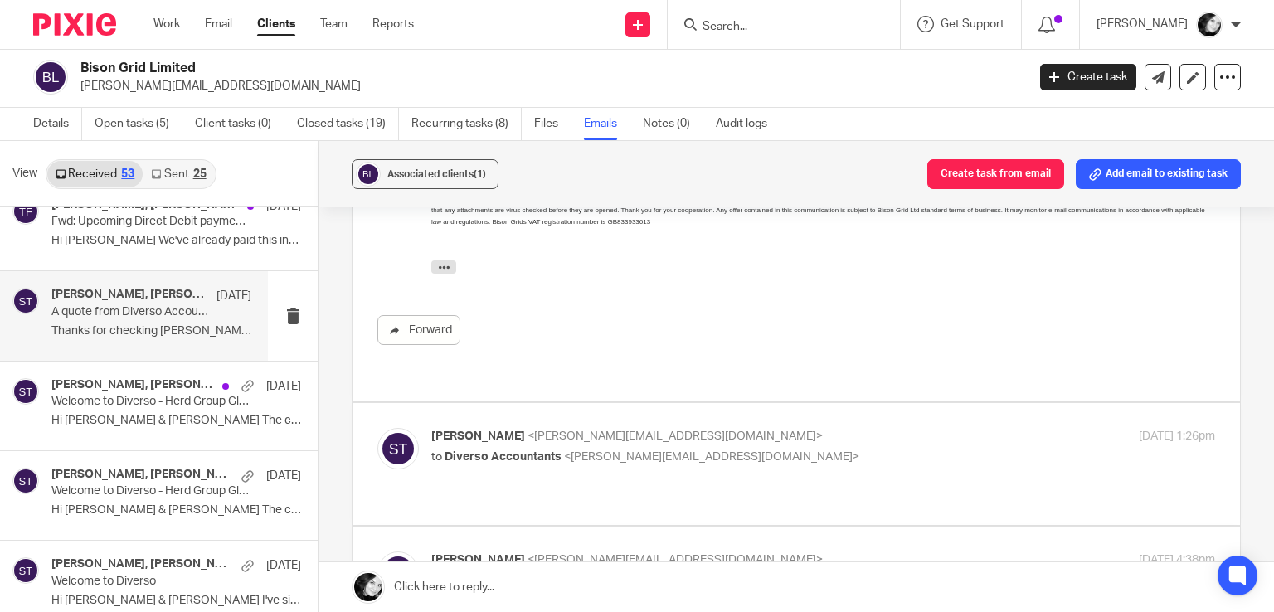
scroll to position [3353, 0]
click at [946, 428] on div "Sean Toomer <sean@wearediverso.com> to Diverso Accountants <emma@wearediverso.c…" at bounding box center [795, 464] width 837 height 72
click at [906, 449] on p "to Diverso Accountants <emma@wearediverso.com>" at bounding box center [692, 457] width 522 height 17
checkbox input "true"
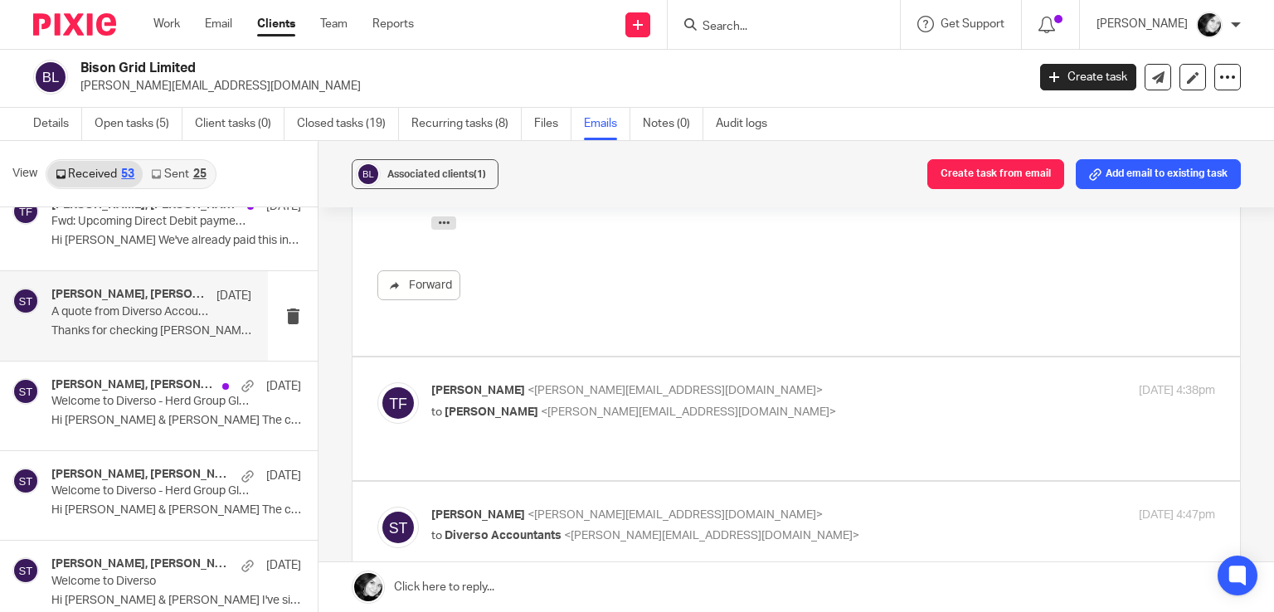
scroll to position [3887, 0]
click at [835, 404] on p "to Sean Toomer <sean@wearediverso.com>" at bounding box center [692, 412] width 522 height 17
checkbox input "true"
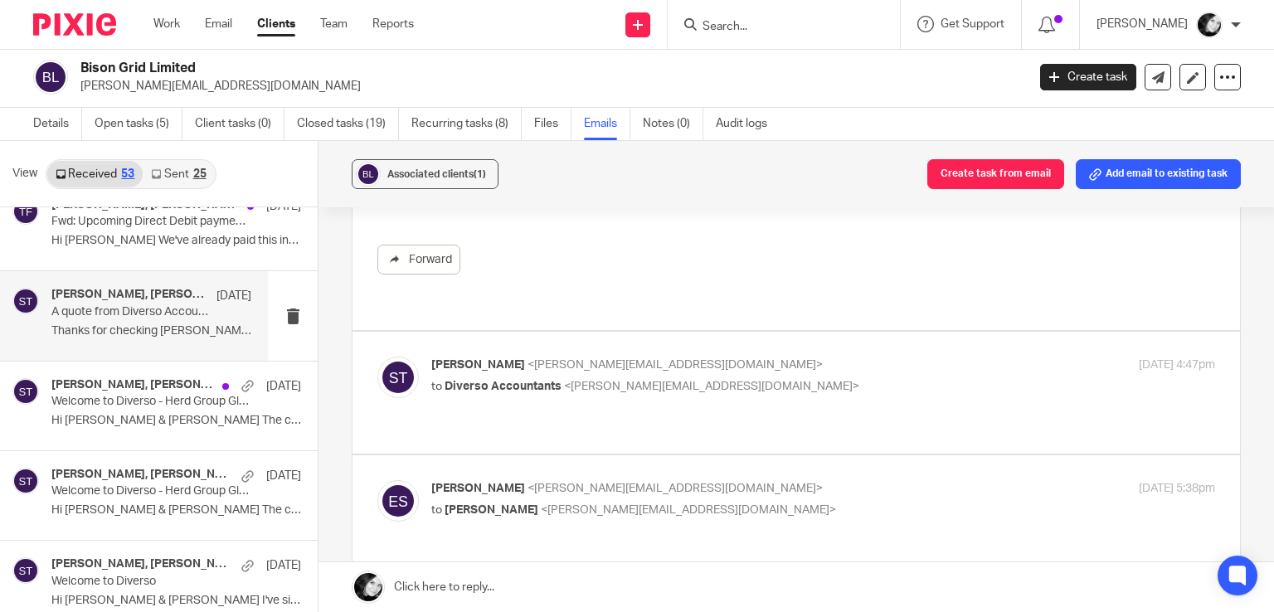
scroll to position [4735, 0]
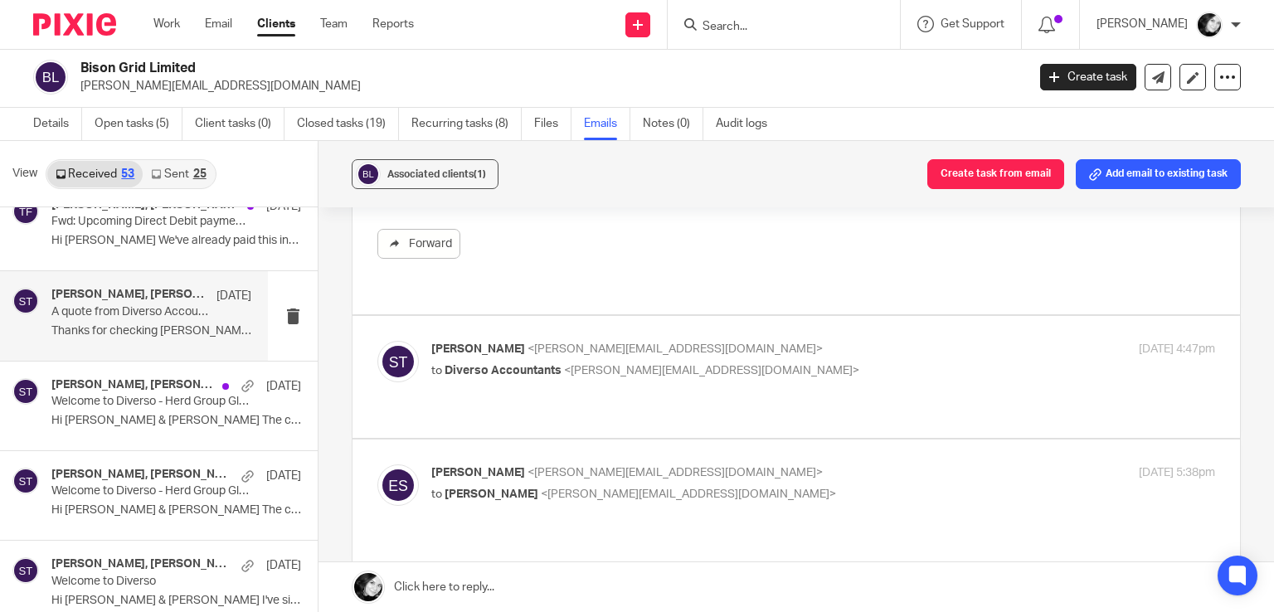
click at [781, 341] on div "Sean Toomer <sean@wearediverso.com> to Diverso Accountants <emma@wearediverso.c…" at bounding box center [795, 377] width 837 height 72
click at [756, 362] on p "to Diverso Accountants <emma@wearediverso.com>" at bounding box center [692, 370] width 522 height 17
checkbox input "true"
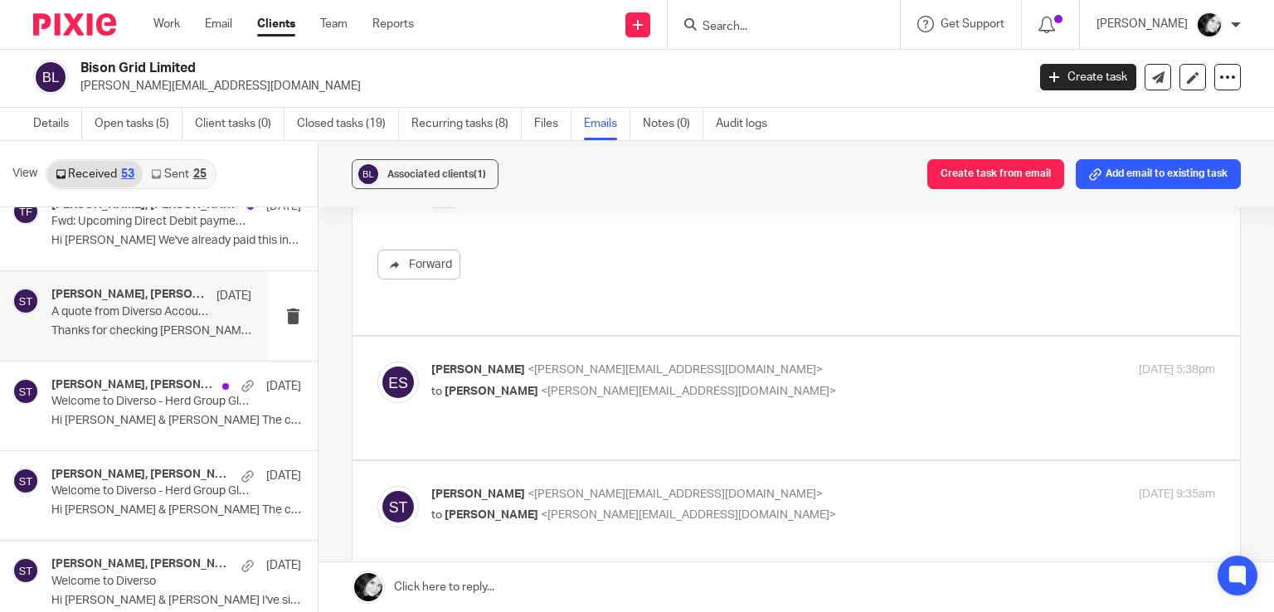
scroll to position [5239, 0]
click at [714, 360] on div "Emma Steele <emma@wearediverso.com> to Sean Toomer <sean@wearediverso.com> 7 Ma…" at bounding box center [823, 380] width 784 height 41
checkbox input "true"
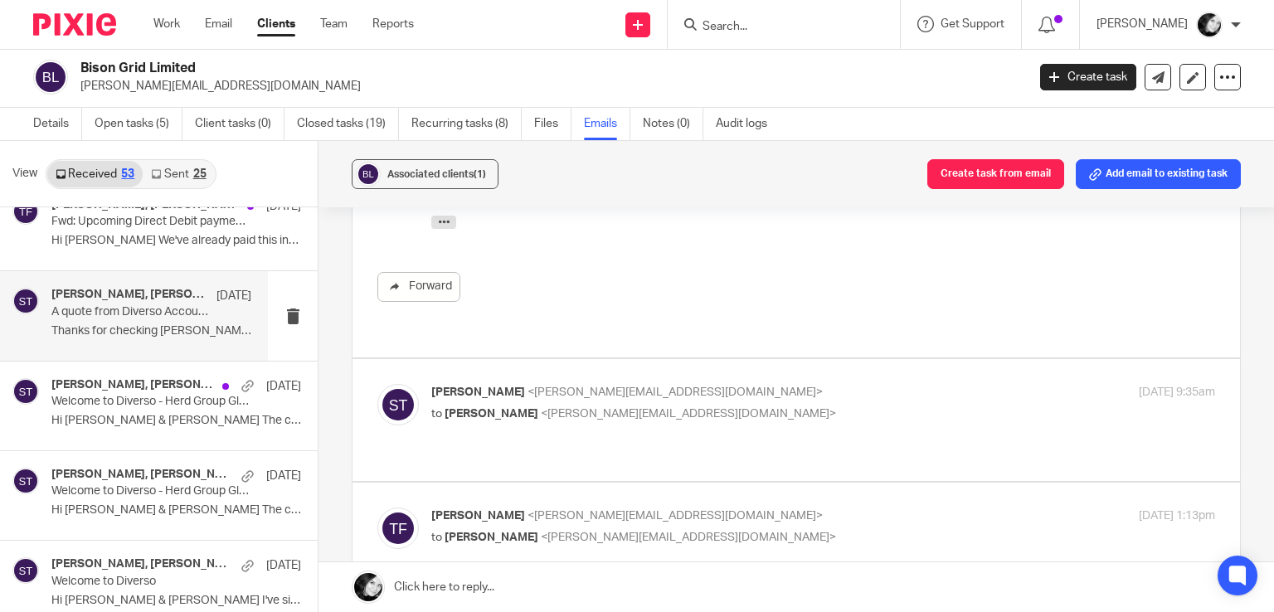
scroll to position [5713, 0]
click at [735, 404] on p "to Tim Fairchild <tim@bisongrid.com>" at bounding box center [692, 412] width 522 height 17
checkbox input "true"
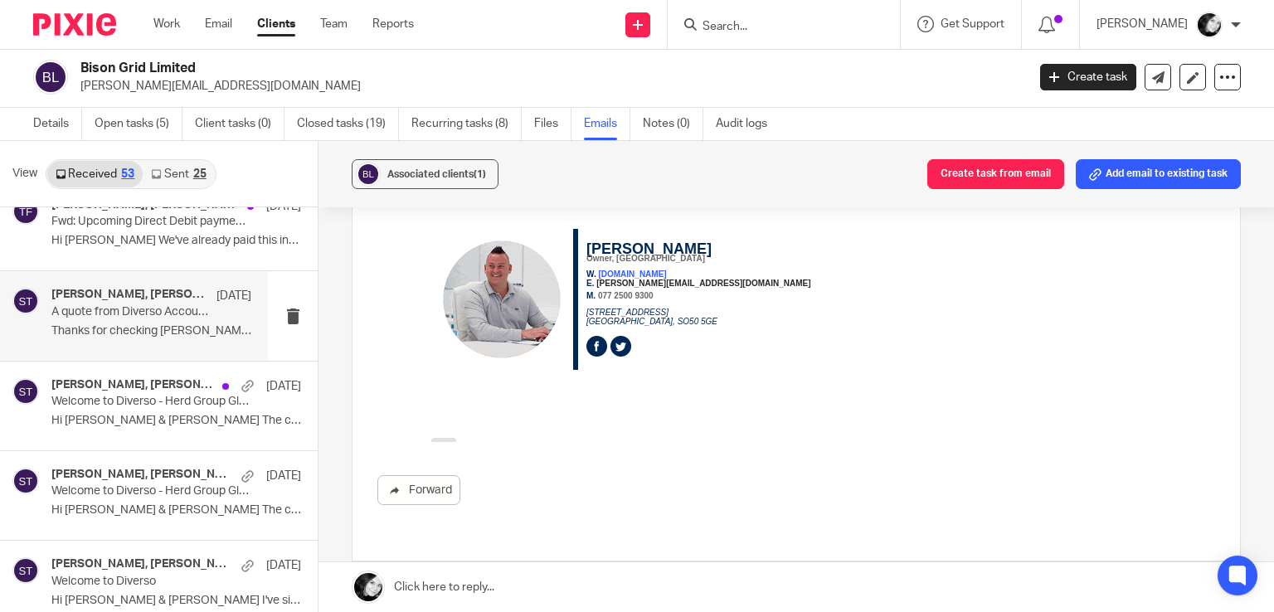
scroll to position [6176, 0]
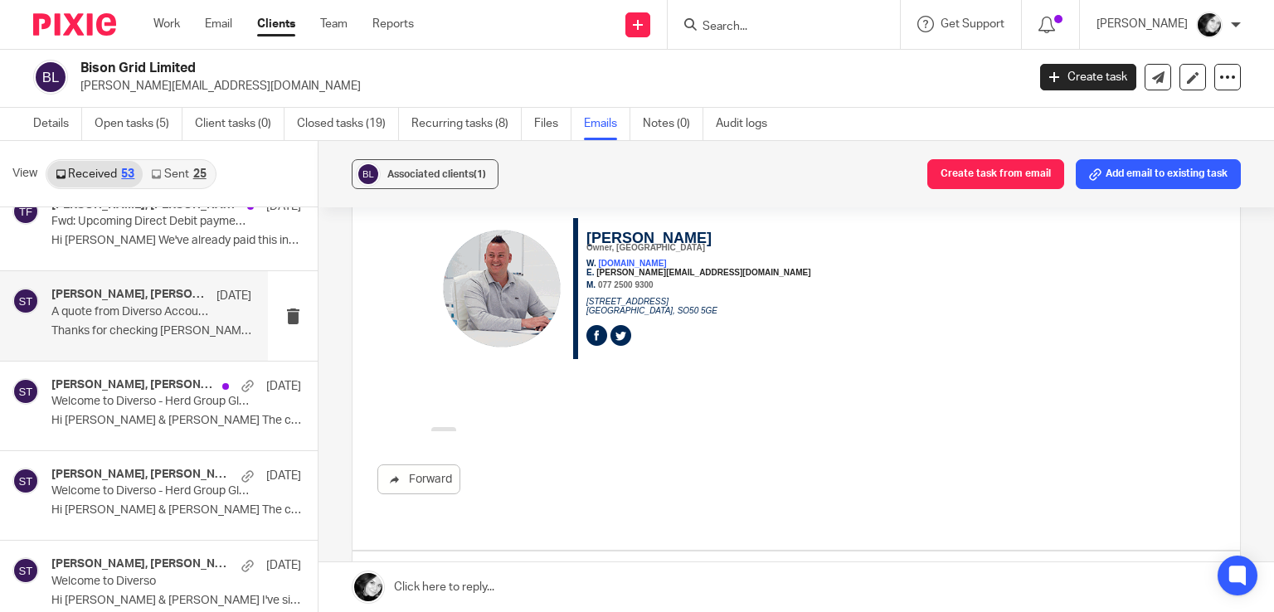
click at [858, 598] on p "to Sean Toomer <sean@wearediverso.com>" at bounding box center [692, 606] width 522 height 17
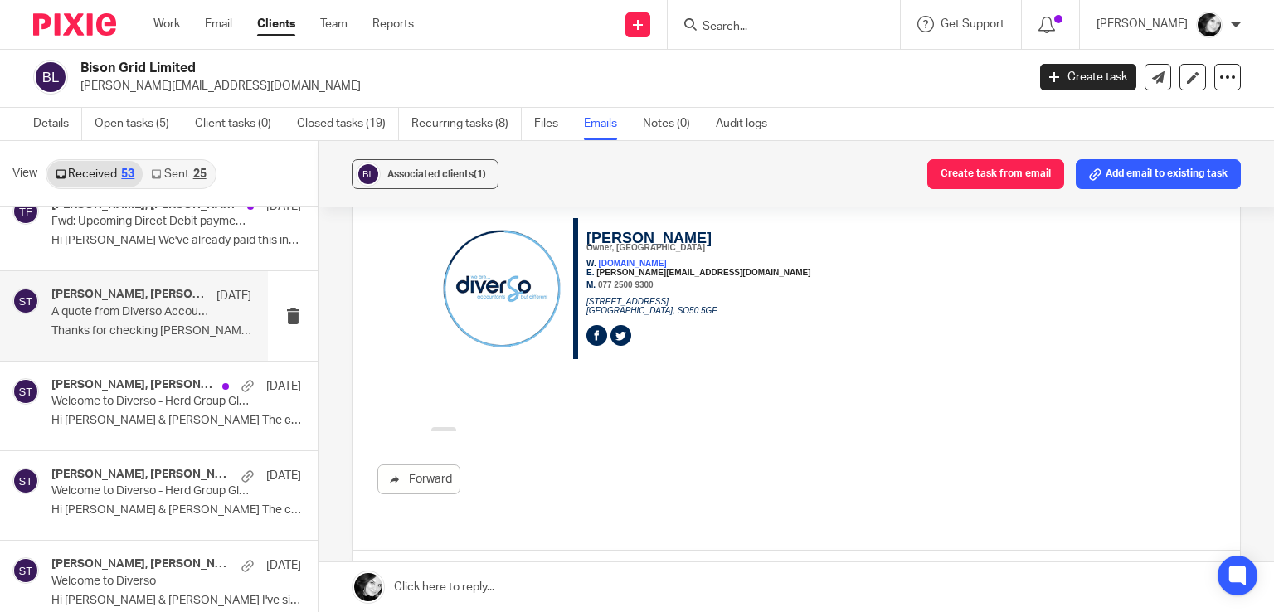
checkbox input "true"
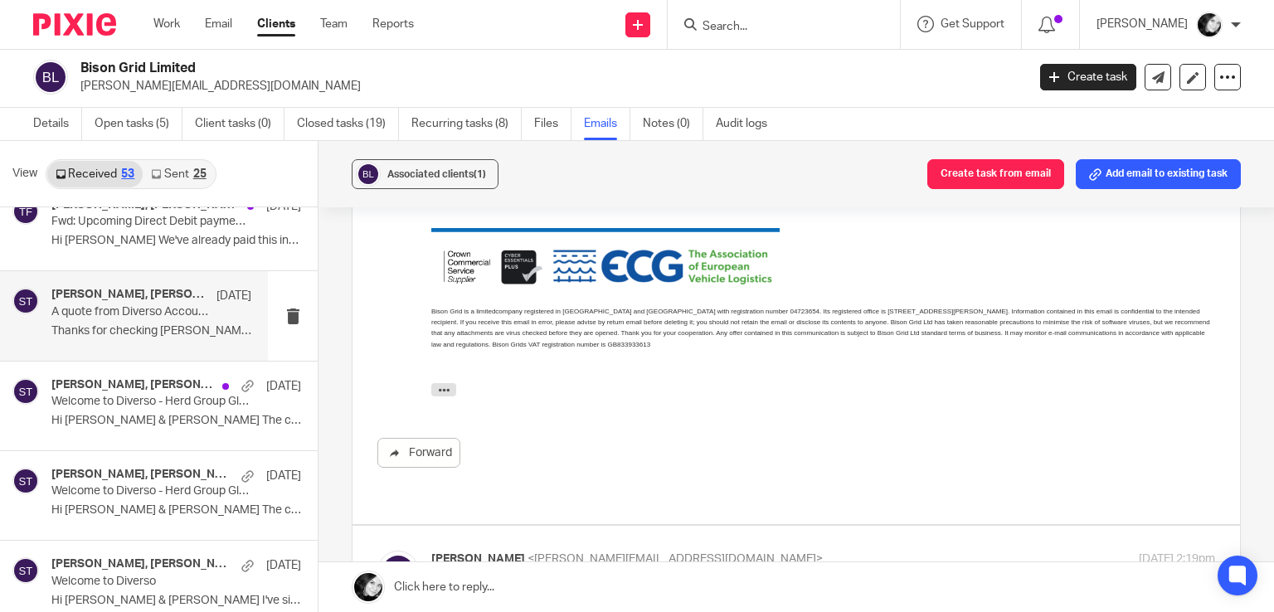
scroll to position [6992, 0]
click at [837, 571] on p "to Sean Toomer <sean@wearediverso.com>" at bounding box center [692, 579] width 522 height 17
checkbox input "true"
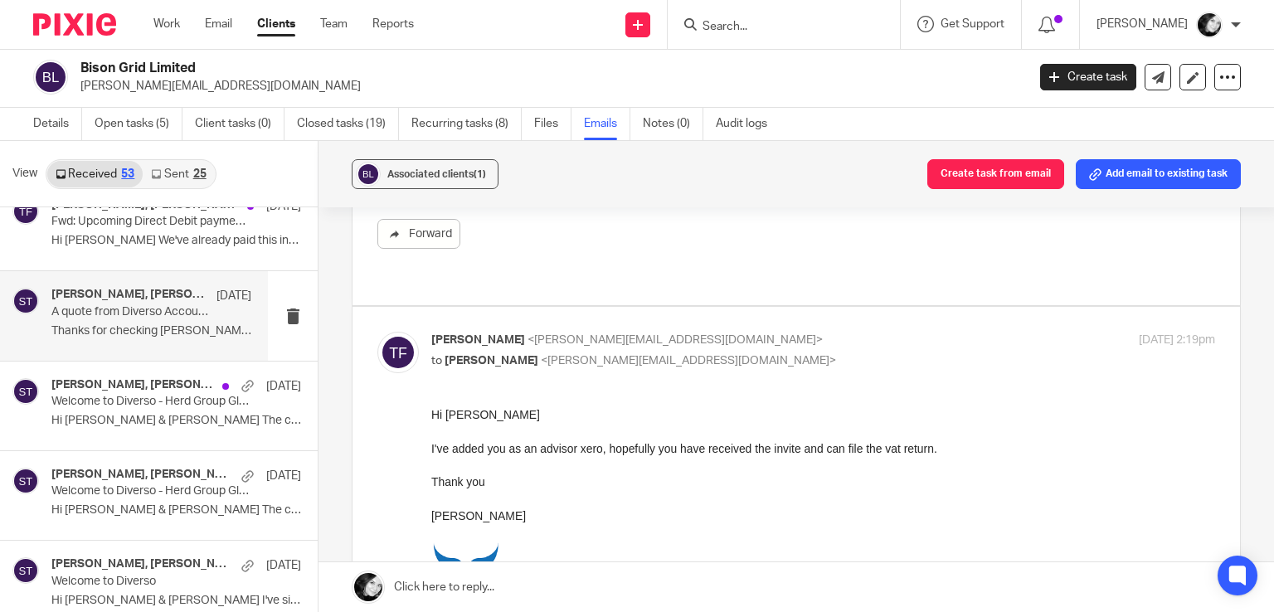
scroll to position [7214, 0]
